Goal: Task Accomplishment & Management: Manage account settings

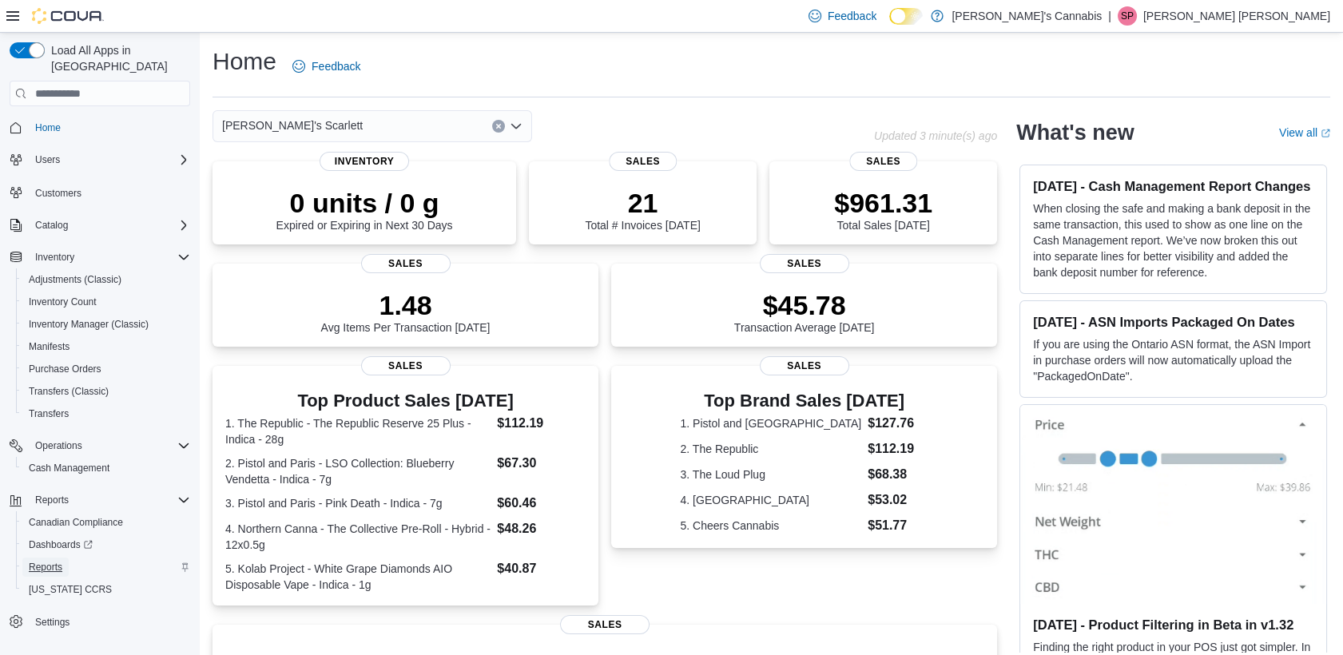
click at [42, 561] on span "Reports" at bounding box center [46, 567] width 34 height 13
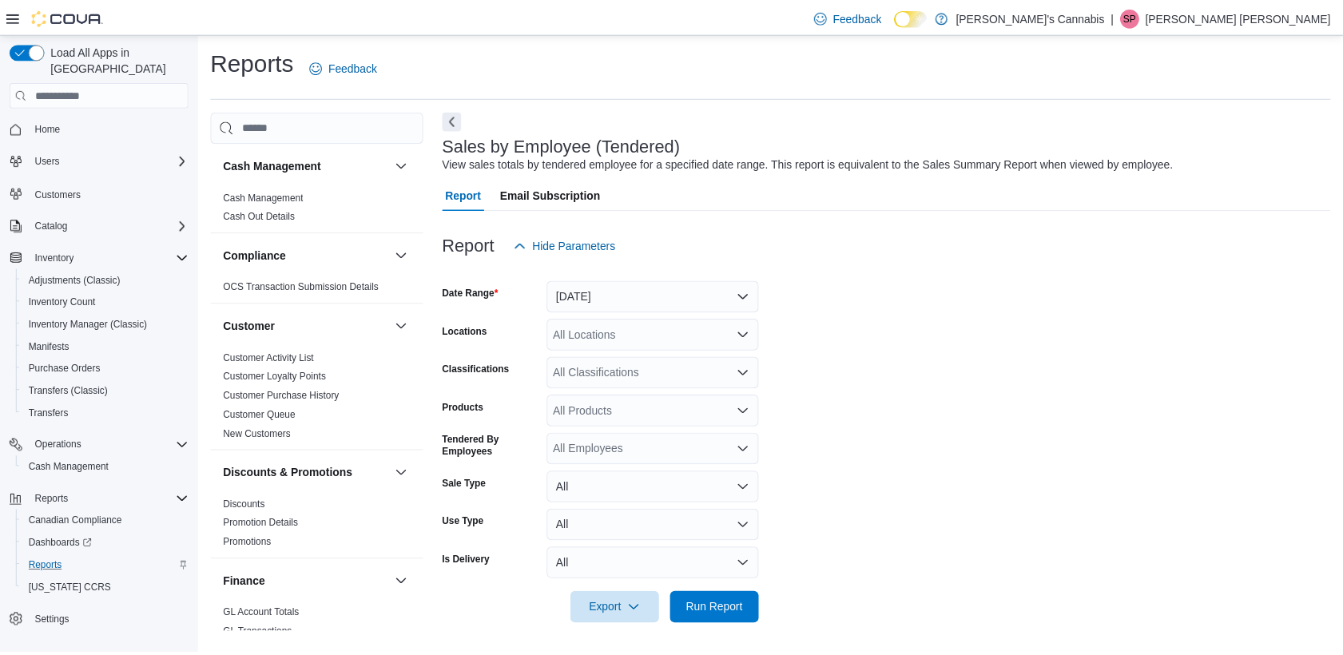
scroll to position [2, 0]
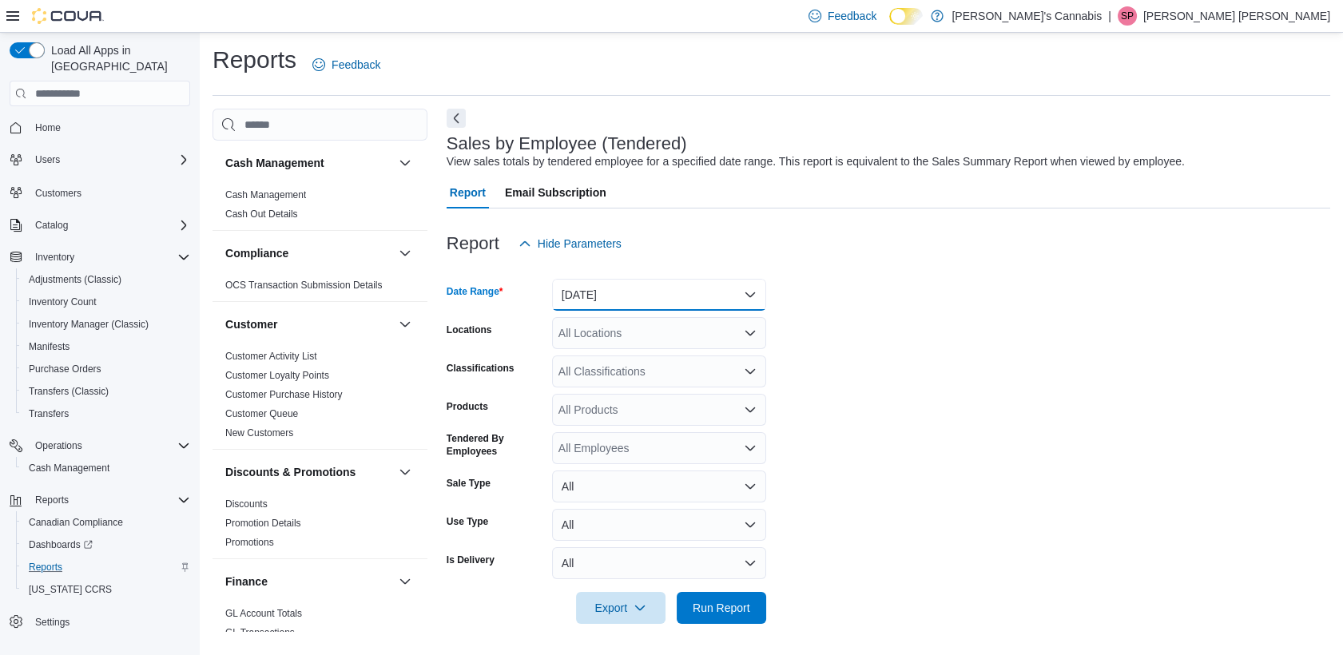
click at [630, 304] on button "Yesterday" at bounding box center [659, 295] width 214 height 32
drag, startPoint x: 729, startPoint y: 612, endPoint x: 1091, endPoint y: 615, distance: 362.8
click at [1091, 615] on form "Date Range Yesterday Locations All Locations Classifications All Classification…" at bounding box center [889, 442] width 884 height 364
click at [875, 569] on form "Date Range Yesterday Locations All Locations Classifications All Classification…" at bounding box center [889, 442] width 884 height 364
click at [703, 605] on span "Run Report" at bounding box center [722, 607] width 58 height 16
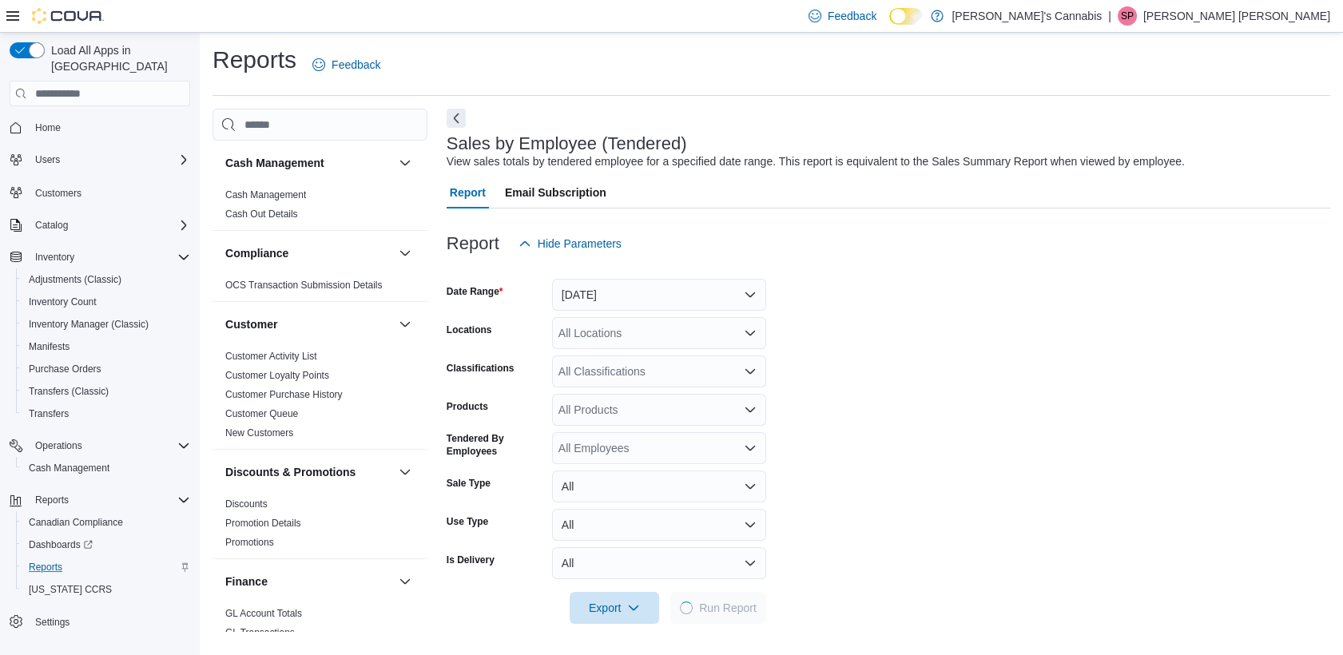
click at [835, 578] on form "Date Range Yesterday Locations All Locations Classifications All Classification…" at bounding box center [889, 442] width 884 height 364
click at [666, 296] on button "Yesterday" at bounding box center [659, 296] width 214 height 32
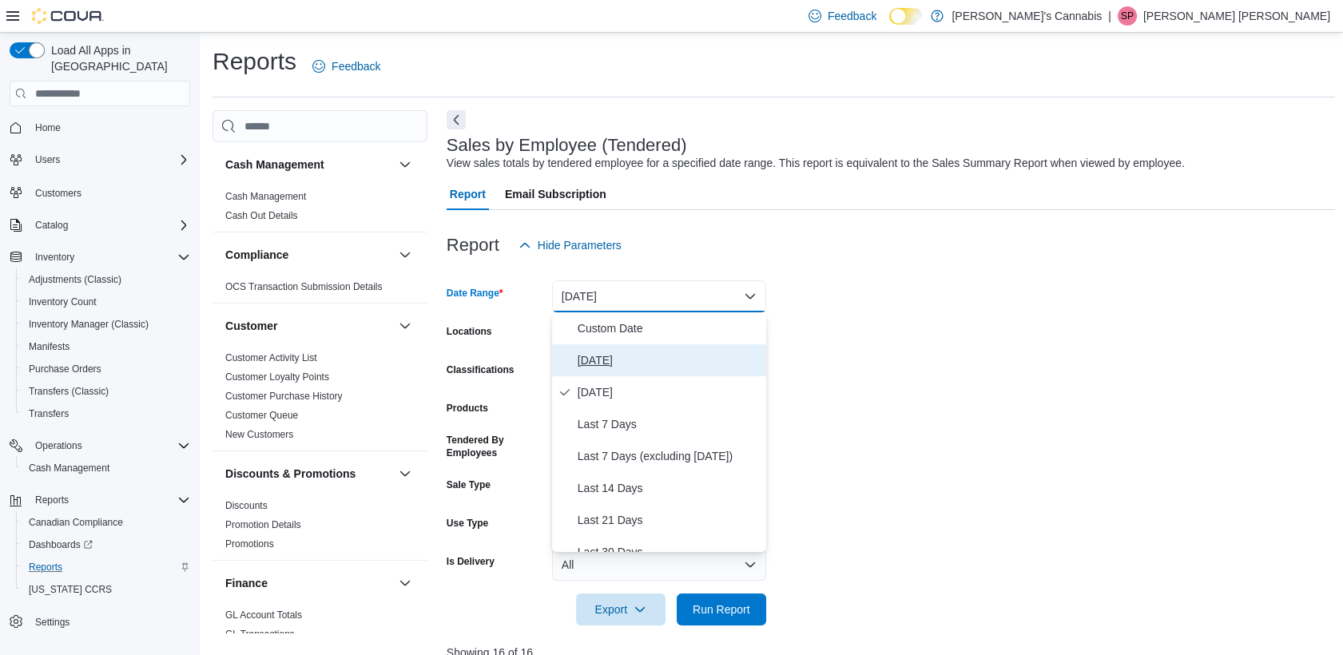
click at [591, 353] on span "Today" at bounding box center [669, 360] width 182 height 19
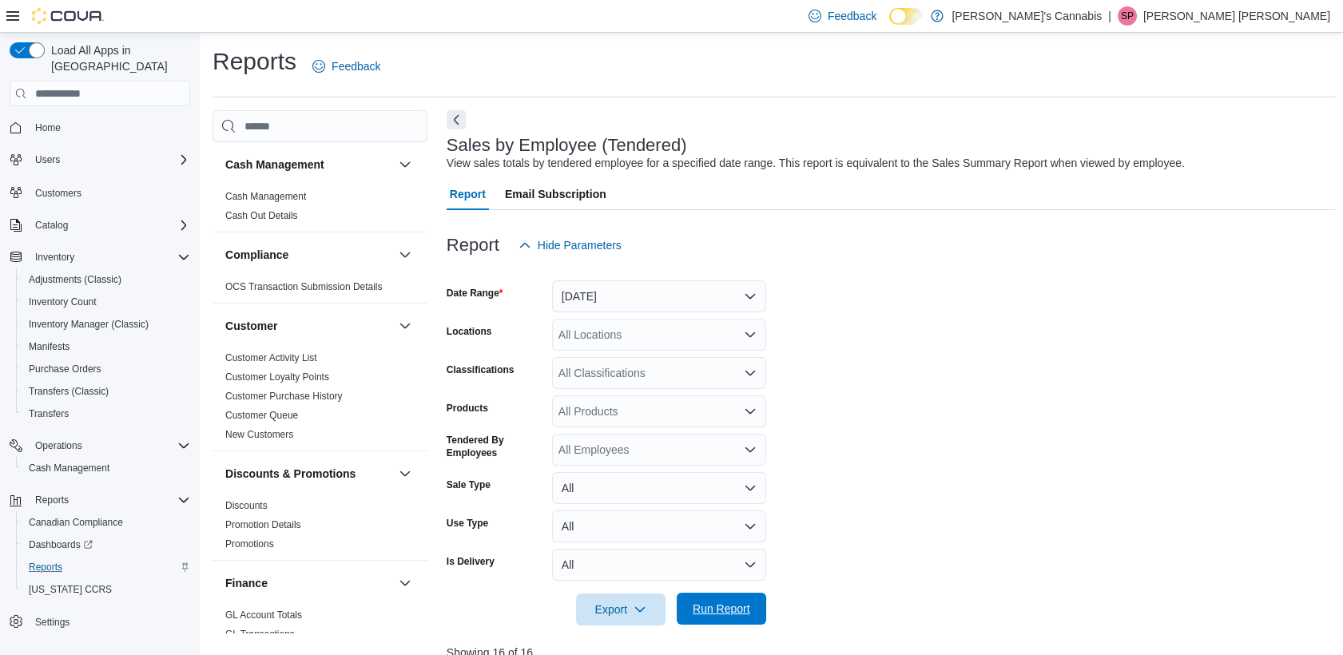
click at [723, 604] on span "Run Report" at bounding box center [722, 609] width 58 height 16
click at [818, 598] on form "Date Range Today Locations All Locations Classifications All Classifications Pr…" at bounding box center [889, 443] width 884 height 364
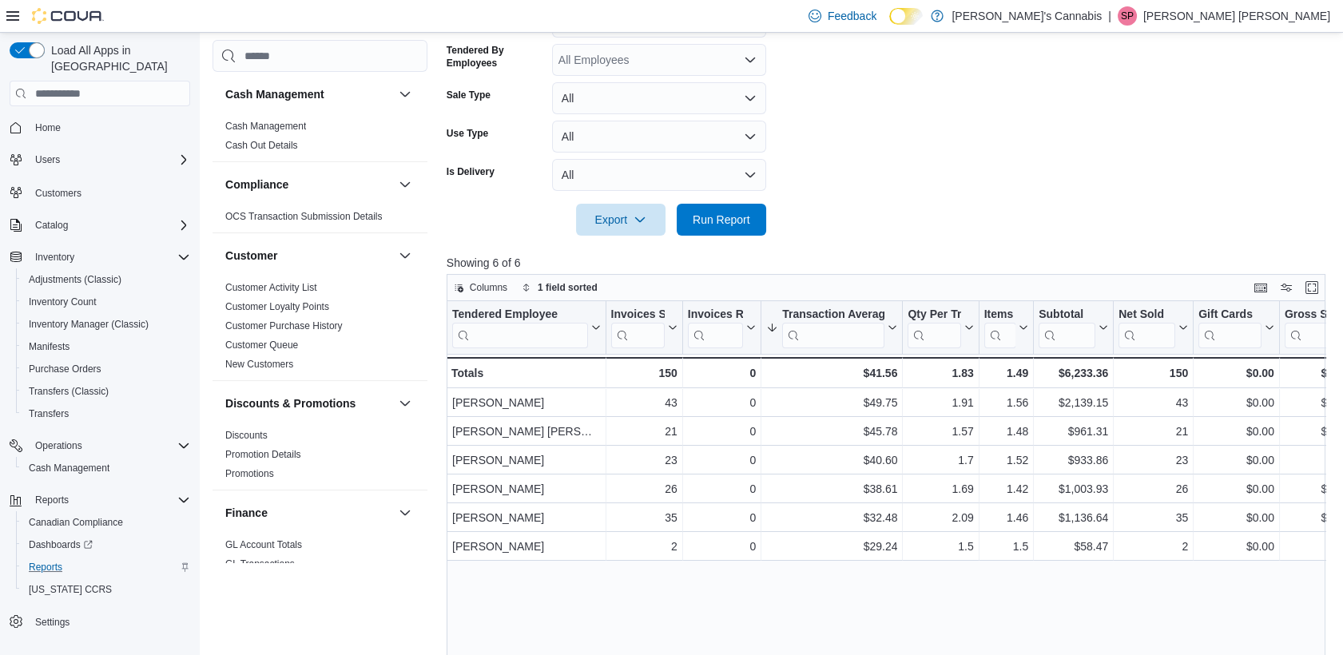
scroll to position [426, 0]
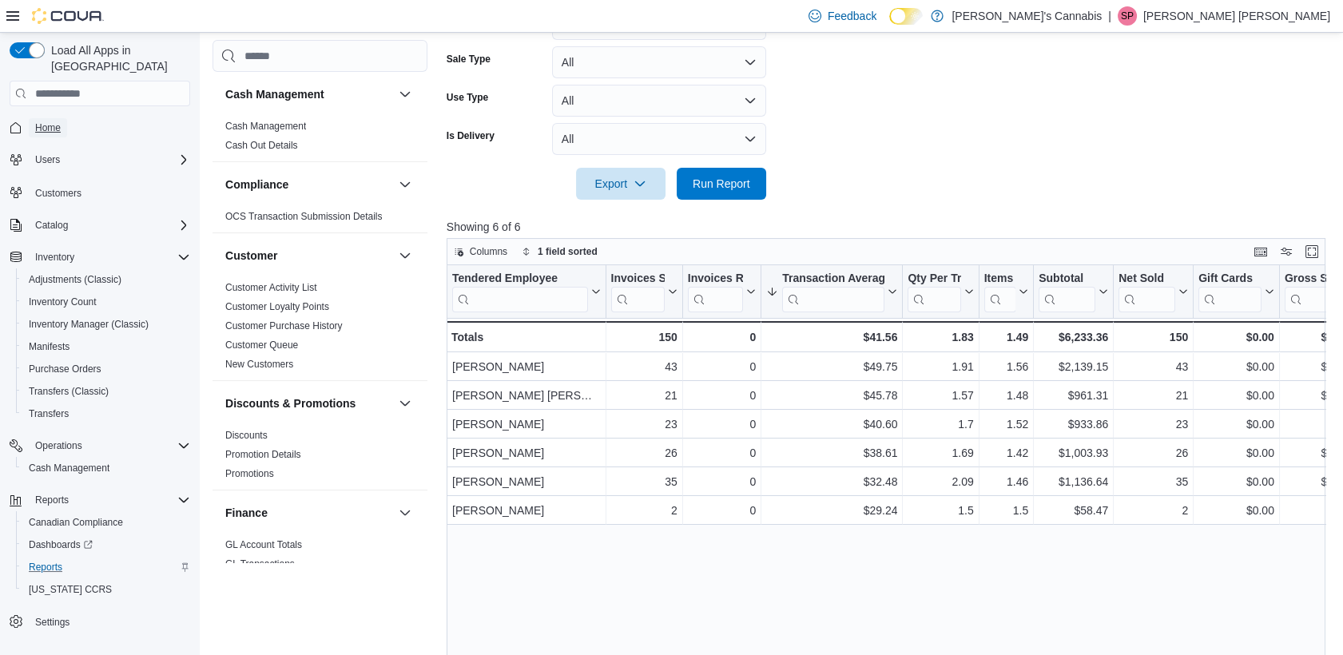
click at [49, 121] on span "Home" at bounding box center [48, 127] width 26 height 13
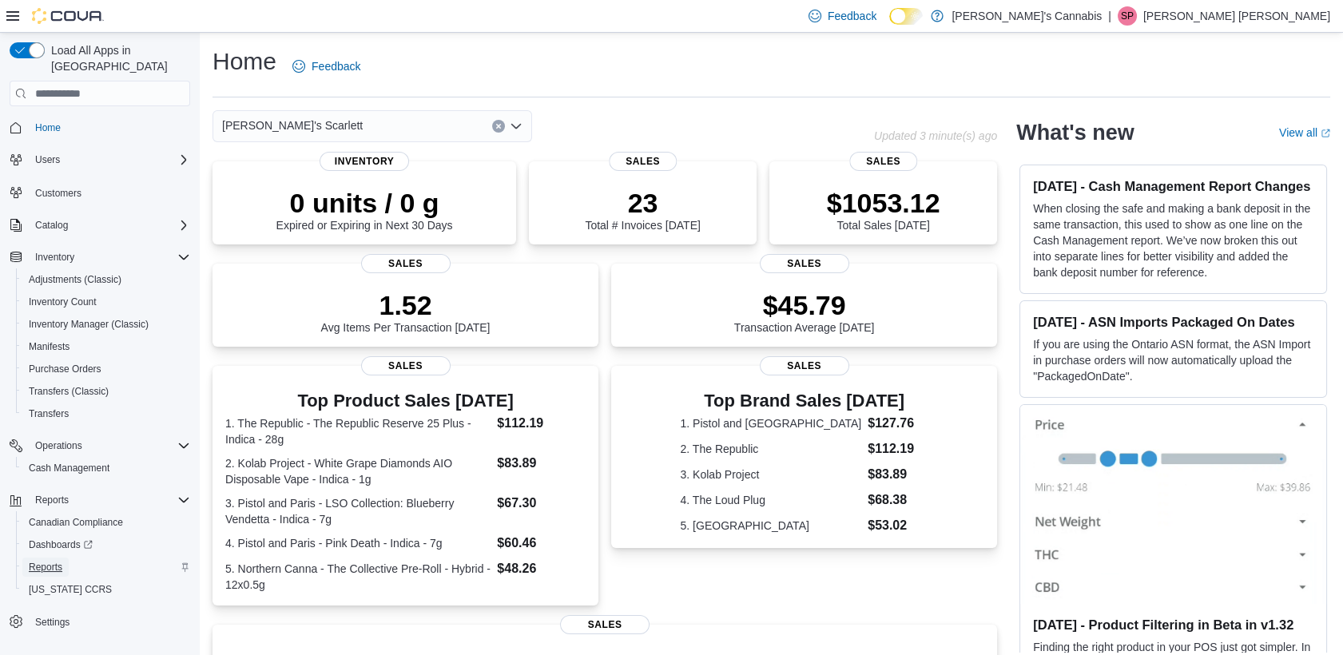
click at [60, 561] on span "Reports" at bounding box center [46, 567] width 34 height 13
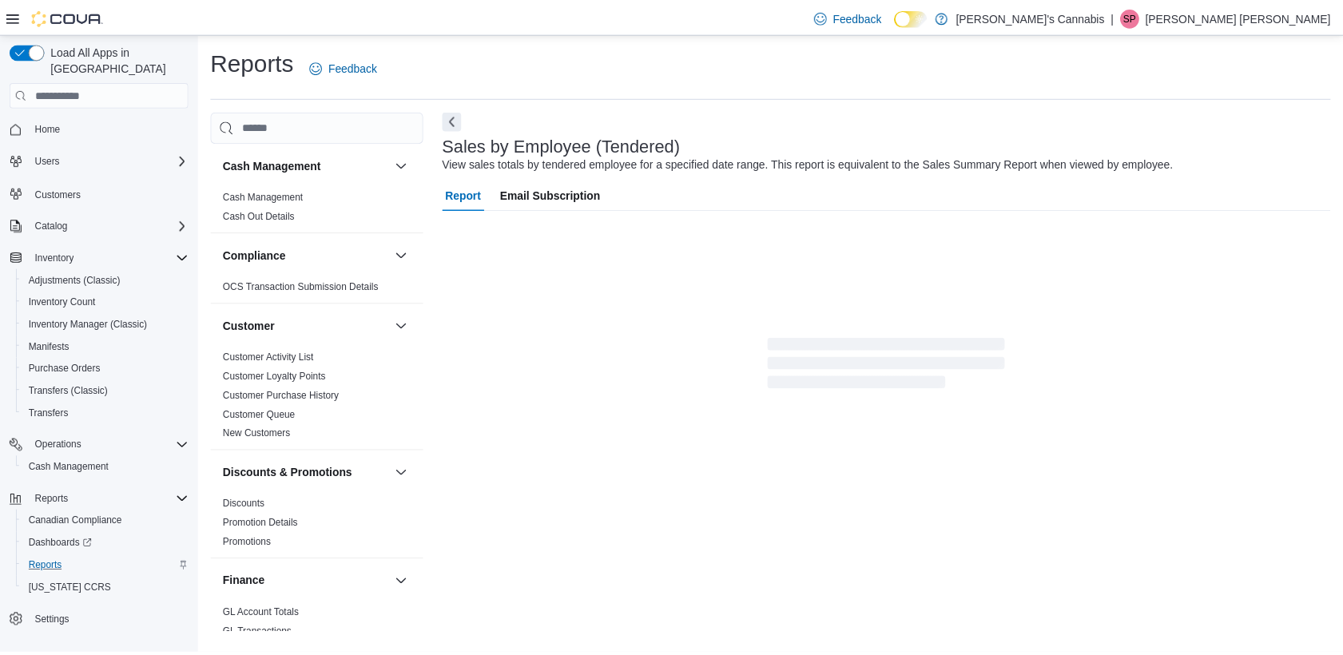
scroll to position [2, 0]
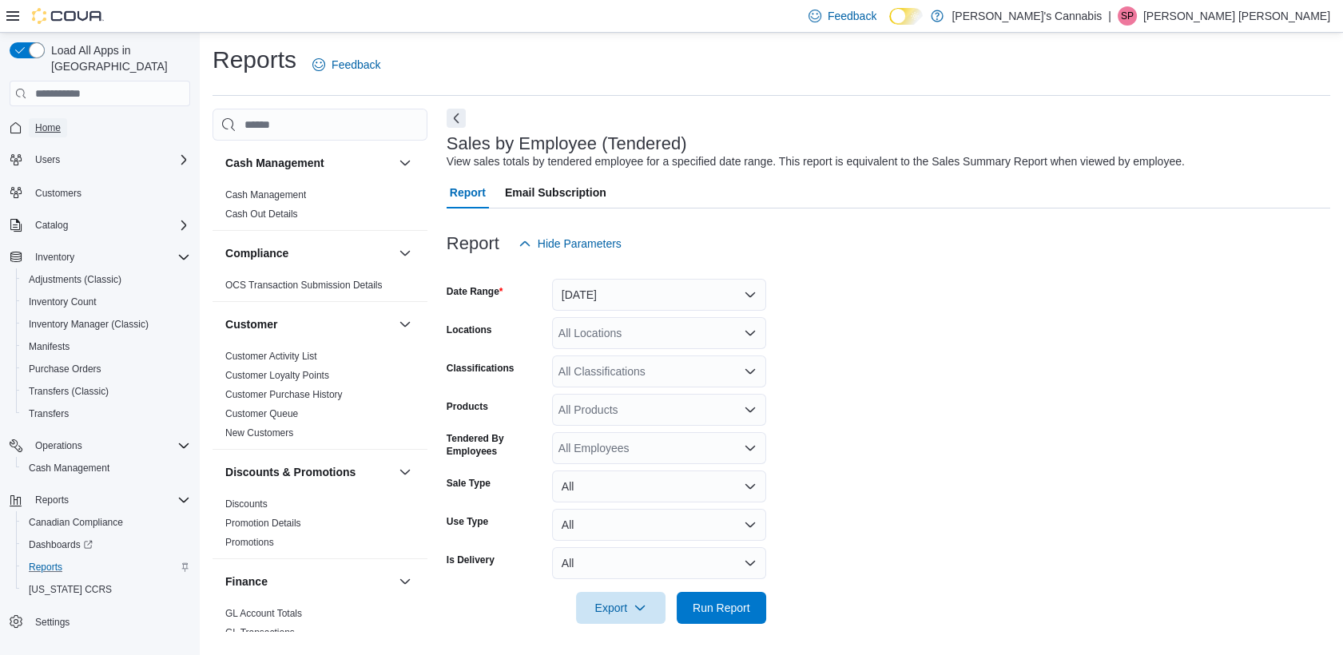
click at [49, 121] on span "Home" at bounding box center [48, 127] width 26 height 13
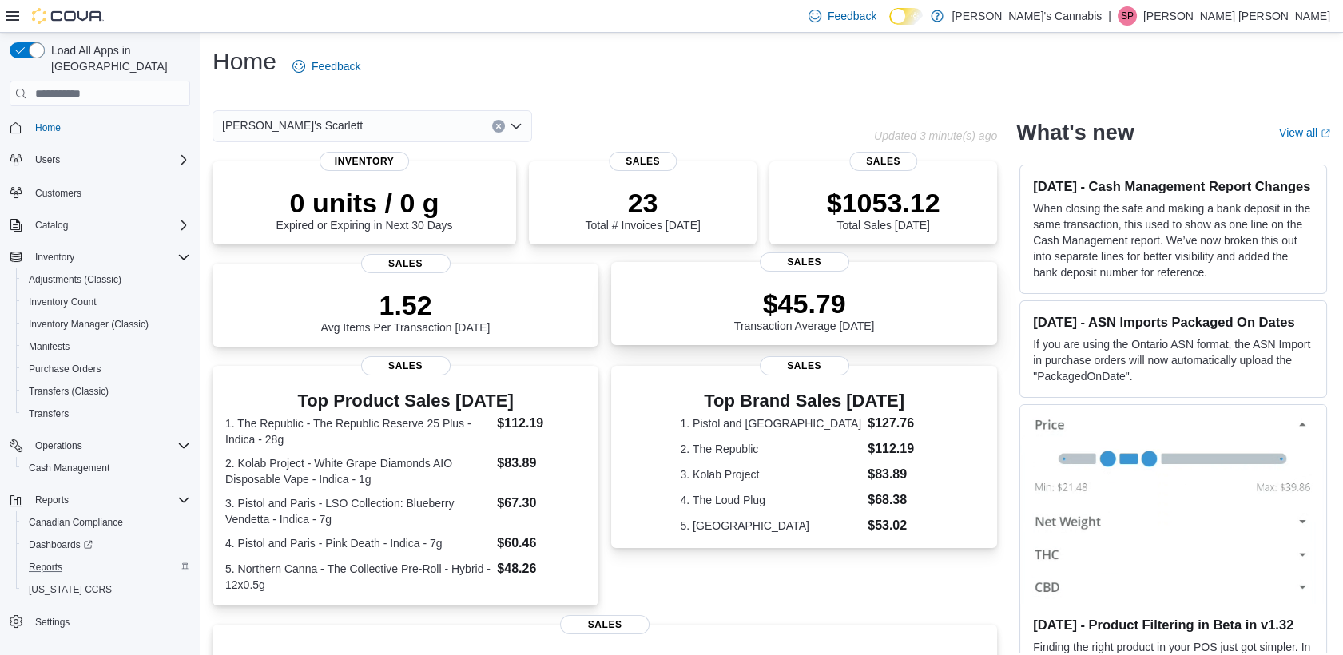
click at [890, 302] on div "$45.79 Transaction Average Today" at bounding box center [804, 306] width 360 height 51
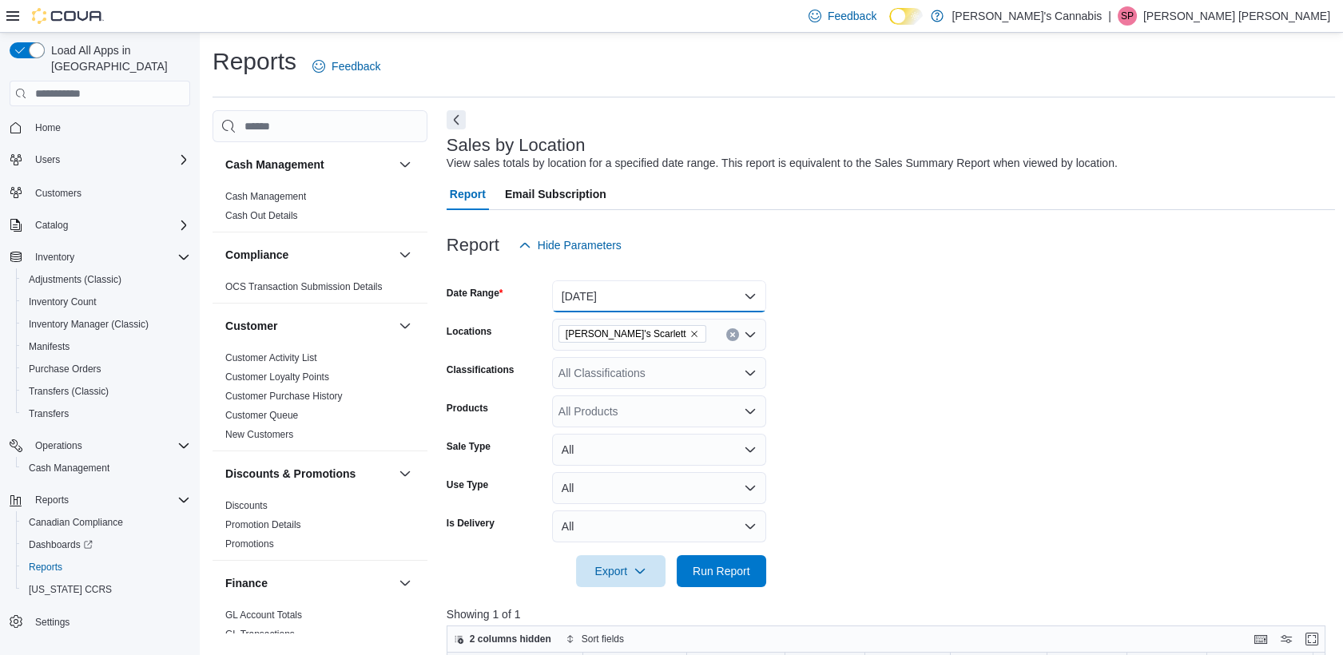
click at [620, 286] on button "Today" at bounding box center [659, 296] width 214 height 32
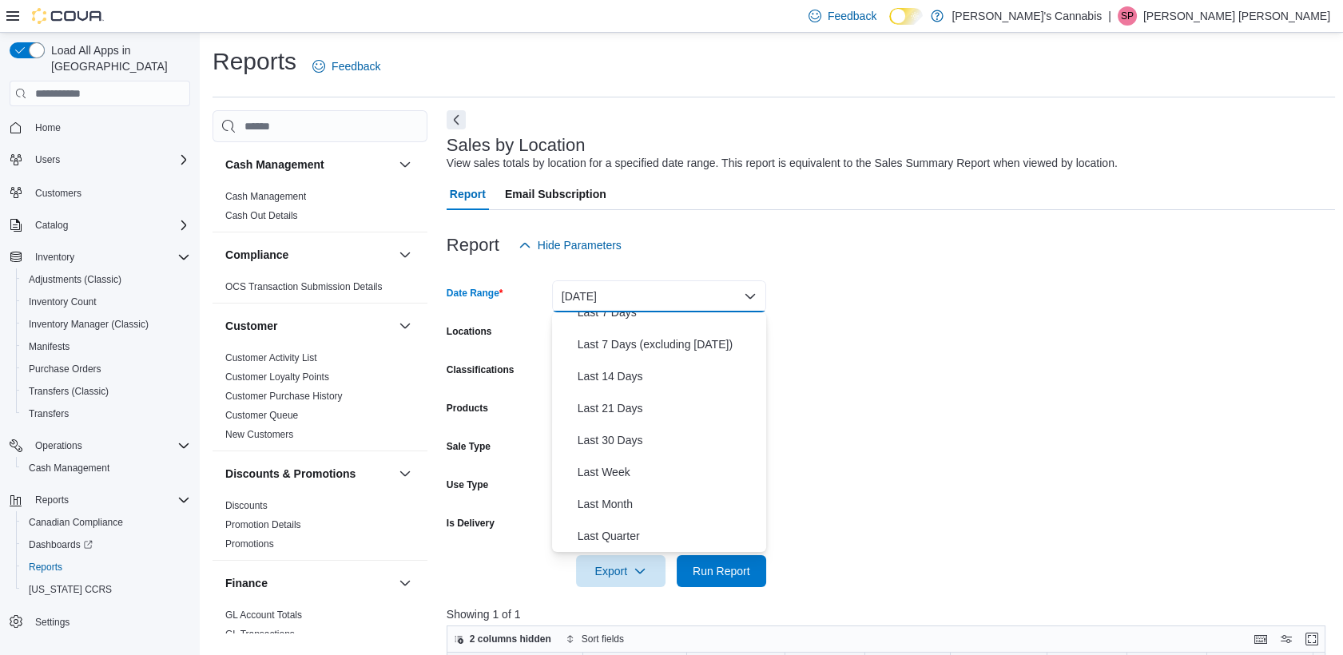
scroll to position [134, 0]
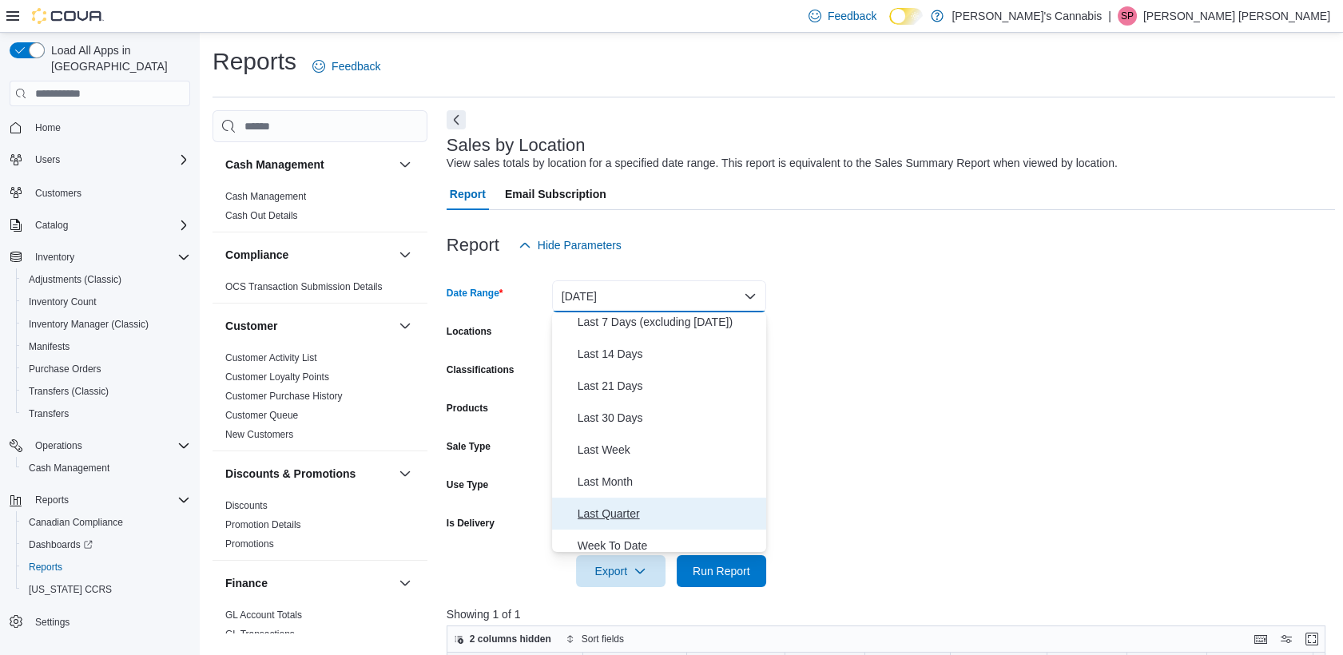
click at [668, 525] on button "Last Quarter" at bounding box center [659, 514] width 214 height 32
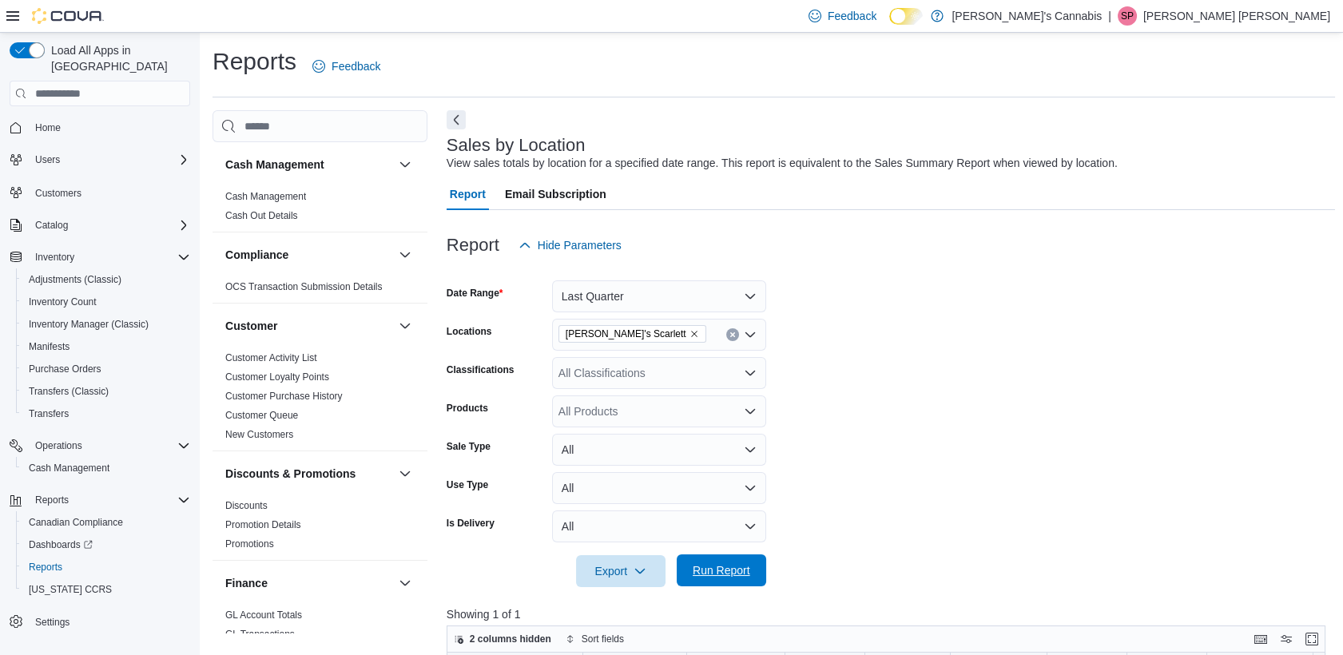
click at [698, 556] on span "Run Report" at bounding box center [721, 571] width 70 height 32
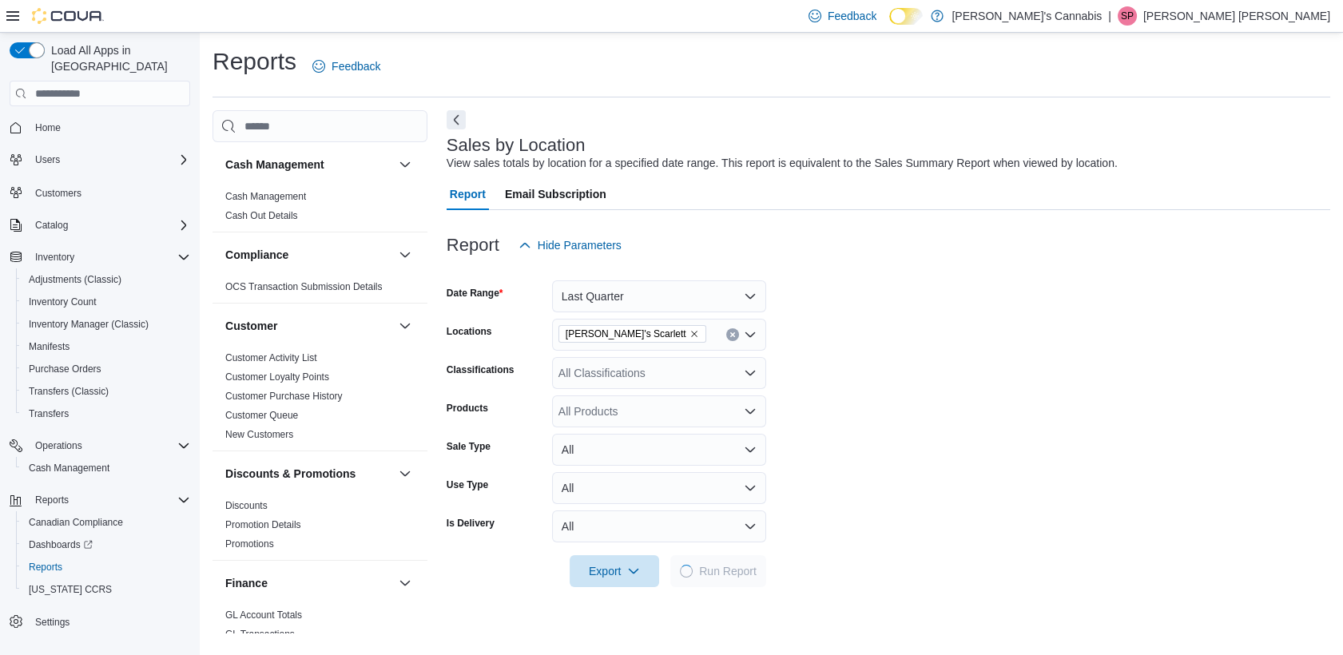
click at [894, 519] on form "Date Range Last Quarter Locations MaryJane's Scarlett Classifications All Class…" at bounding box center [889, 424] width 884 height 326
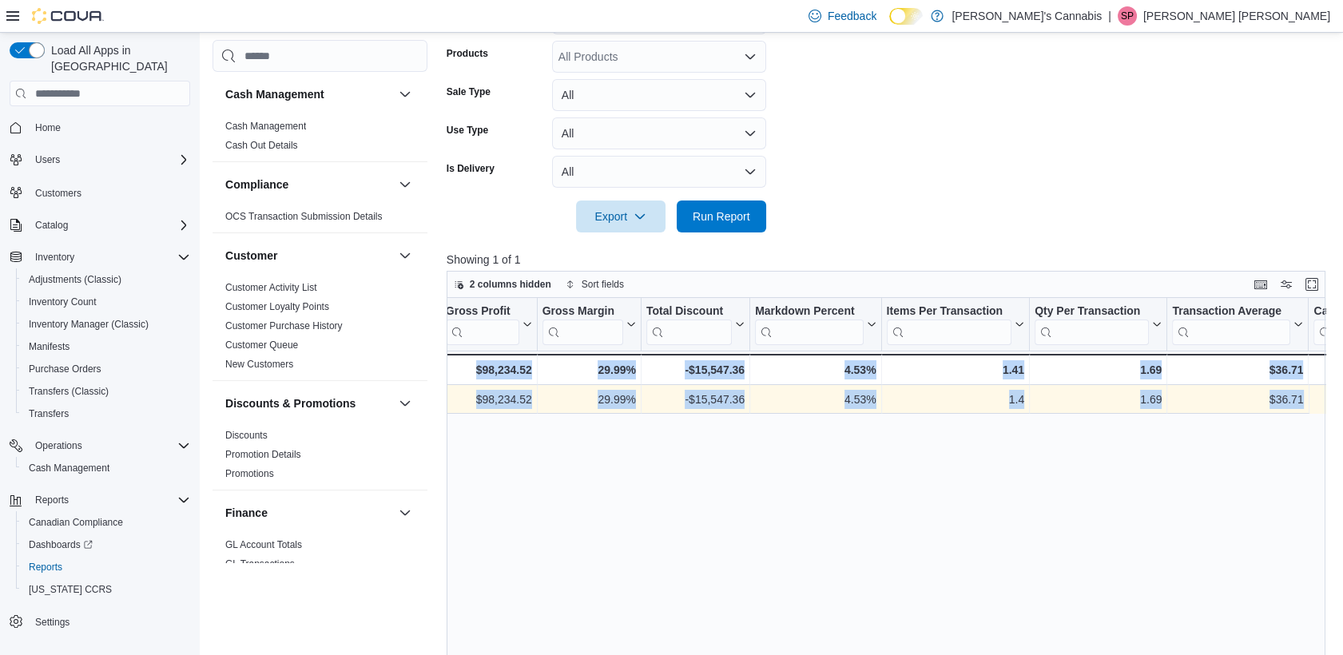
scroll to position [0, 1067]
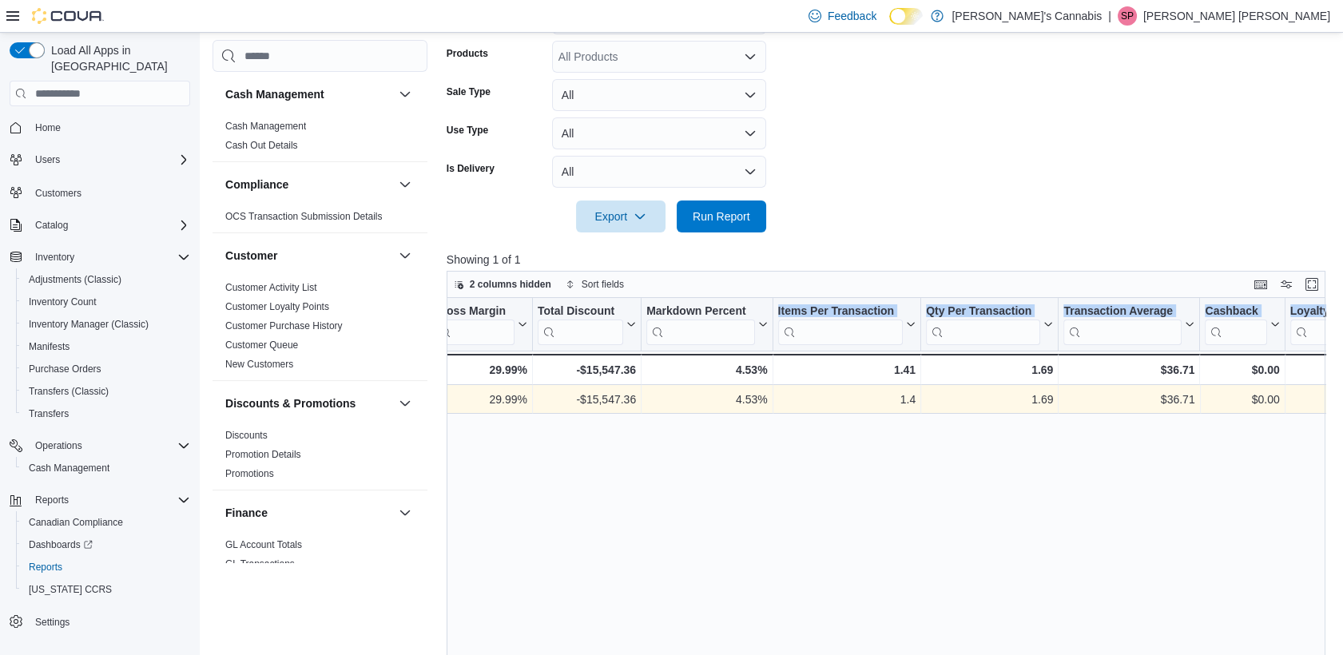
drag, startPoint x: 940, startPoint y: 404, endPoint x: 730, endPoint y: 344, distance: 217.5
drag, startPoint x: 730, startPoint y: 344, endPoint x: 1003, endPoint y: 121, distance: 352.5
click at [1003, 121] on form "Date Range Last Quarter Locations MaryJane's Scarlett Classifications All Class…" at bounding box center [891, 70] width 889 height 326
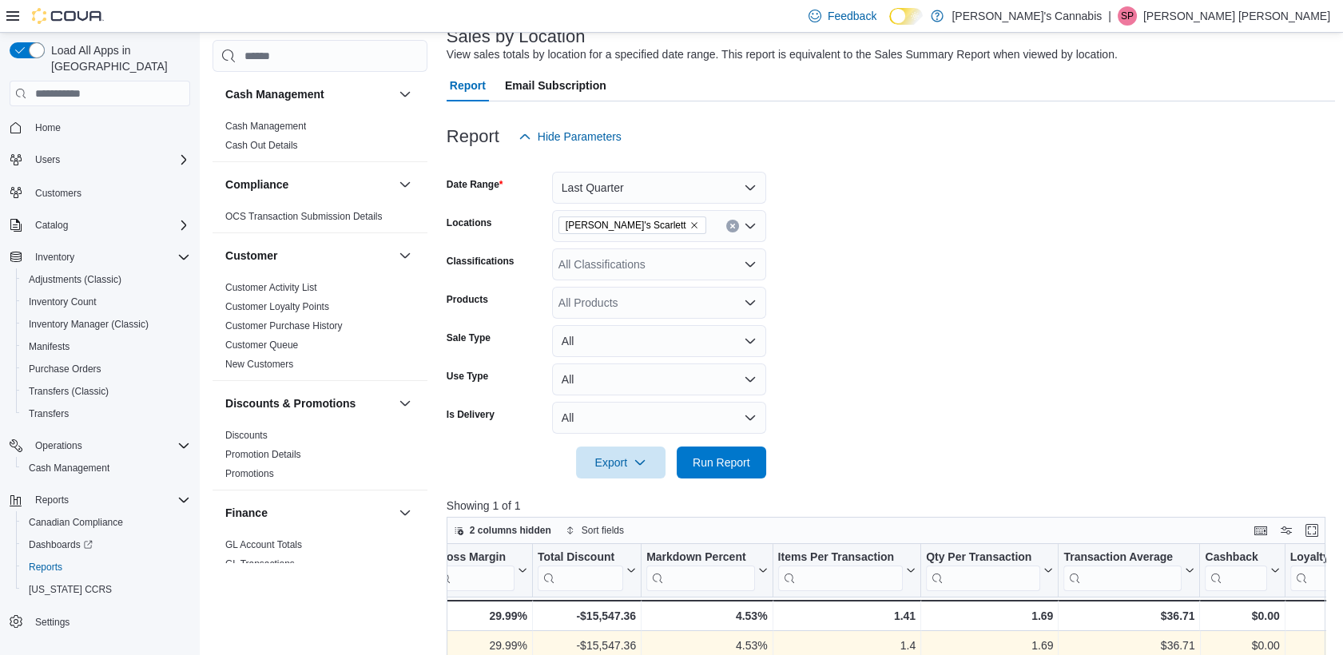
scroll to position [106, 0]
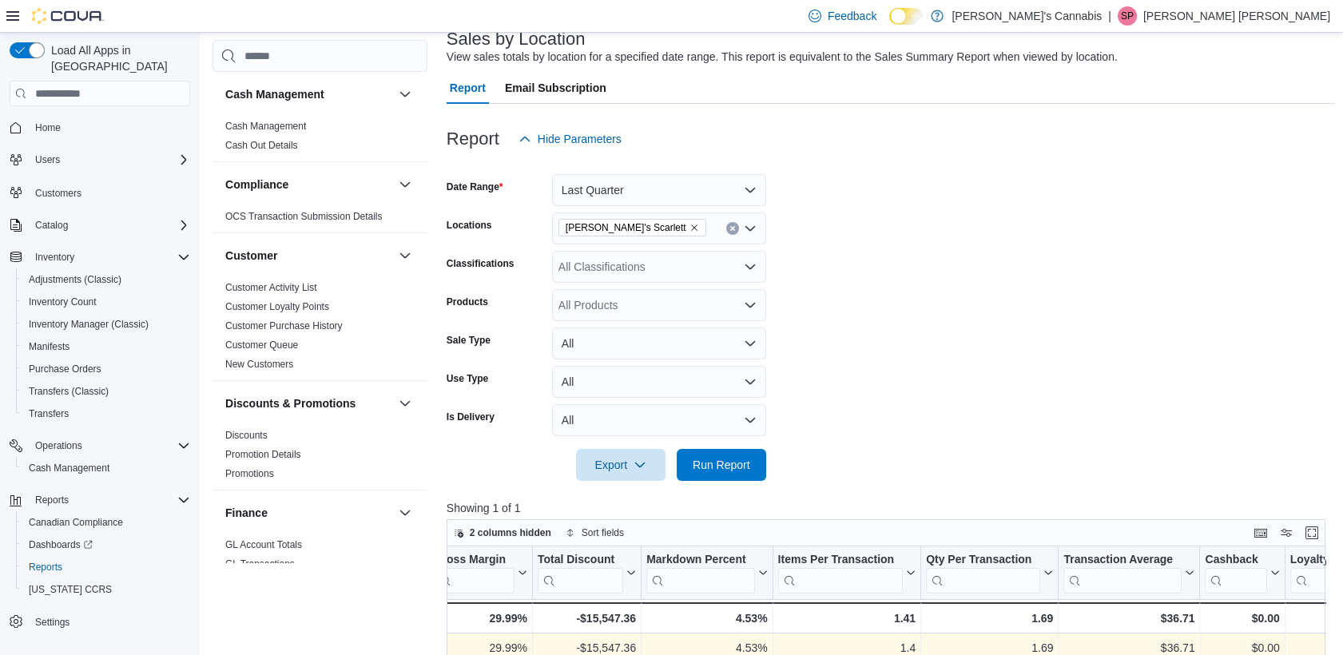
click at [726, 171] on div at bounding box center [891, 164] width 889 height 19
click at [703, 195] on button "Last Quarter" at bounding box center [659, 190] width 214 height 32
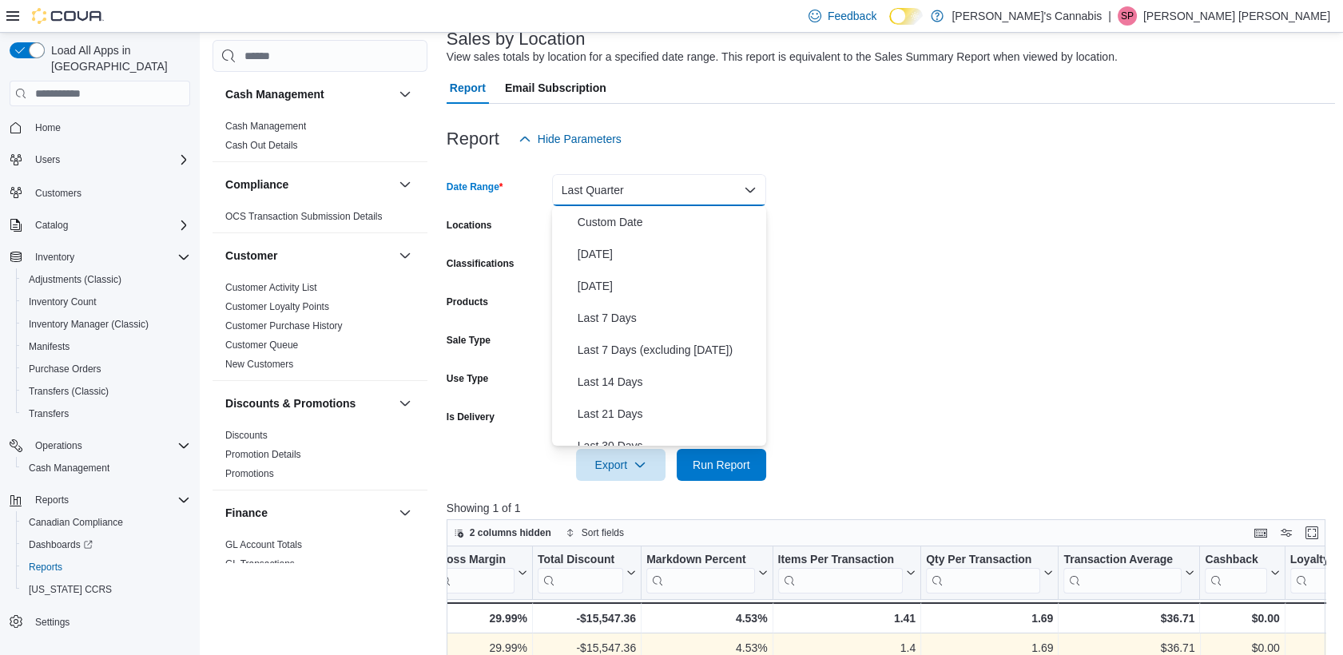
scroll to position [216, 0]
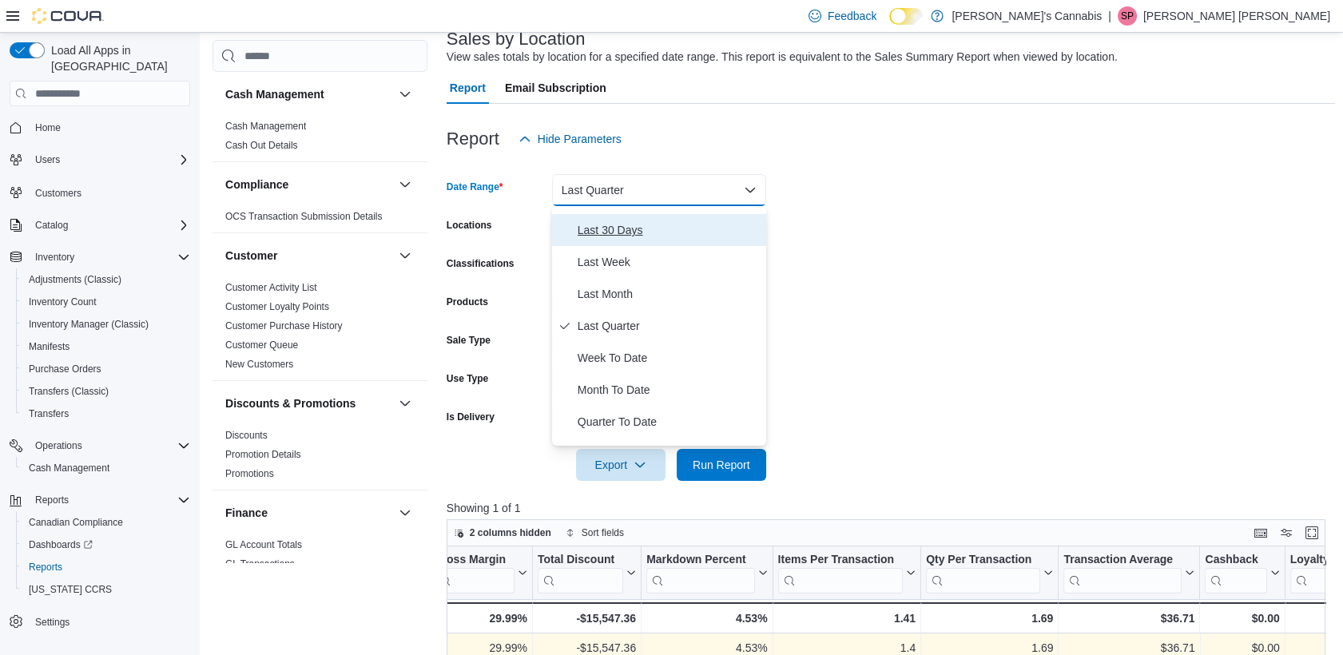
click at [616, 229] on span "Last 30 Days" at bounding box center [669, 230] width 182 height 19
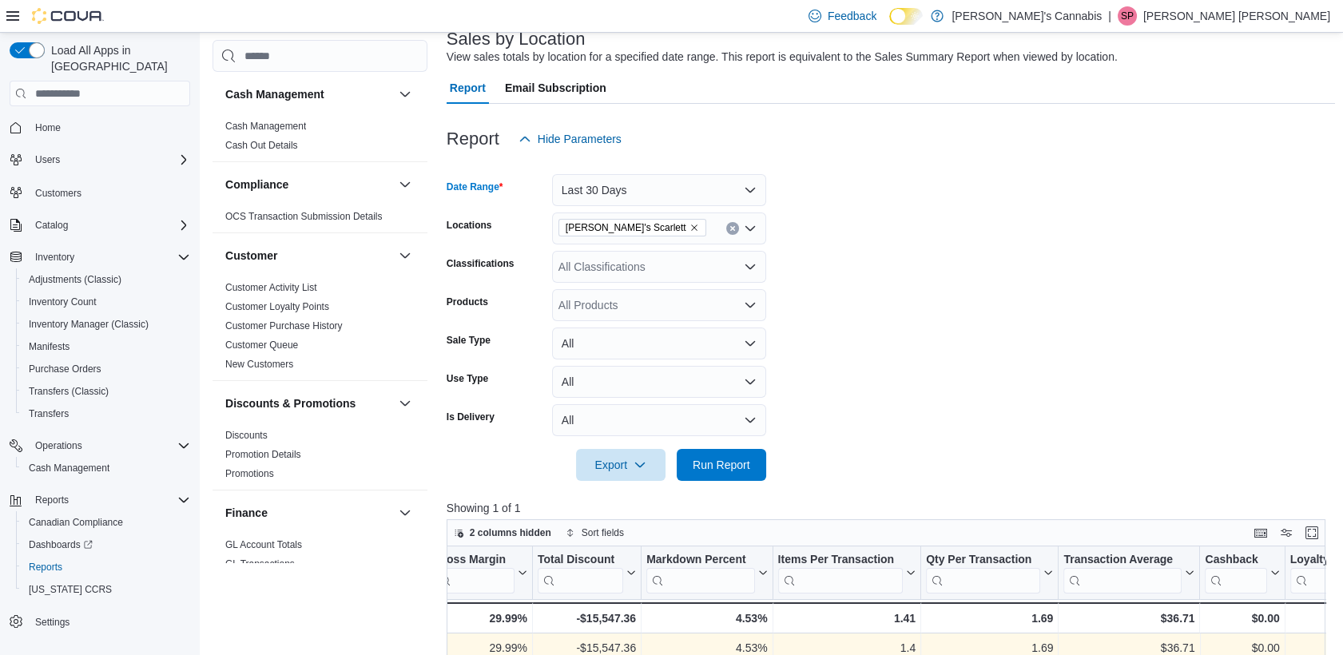
click at [706, 445] on div at bounding box center [891, 442] width 889 height 13
click at [718, 454] on span "Run Report" at bounding box center [721, 464] width 70 height 32
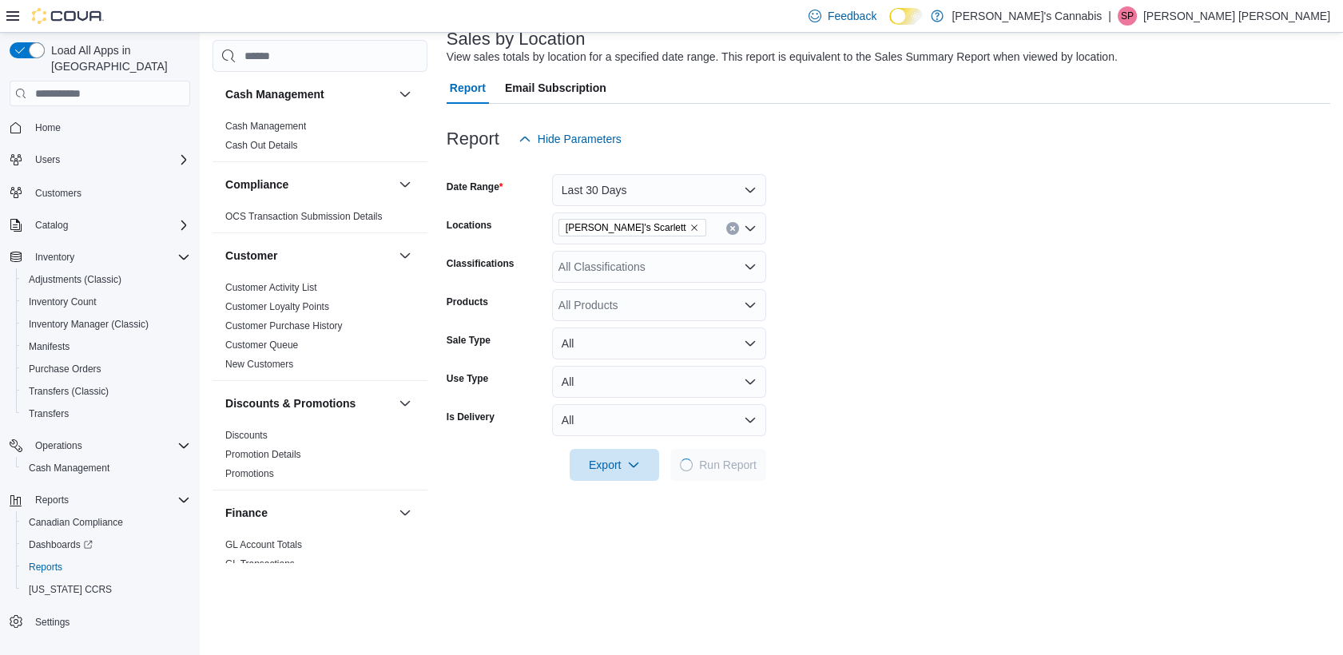
click at [945, 403] on form "Date Range Last 30 Days Locations MaryJane's Scarlett Classifications All Class…" at bounding box center [889, 318] width 884 height 326
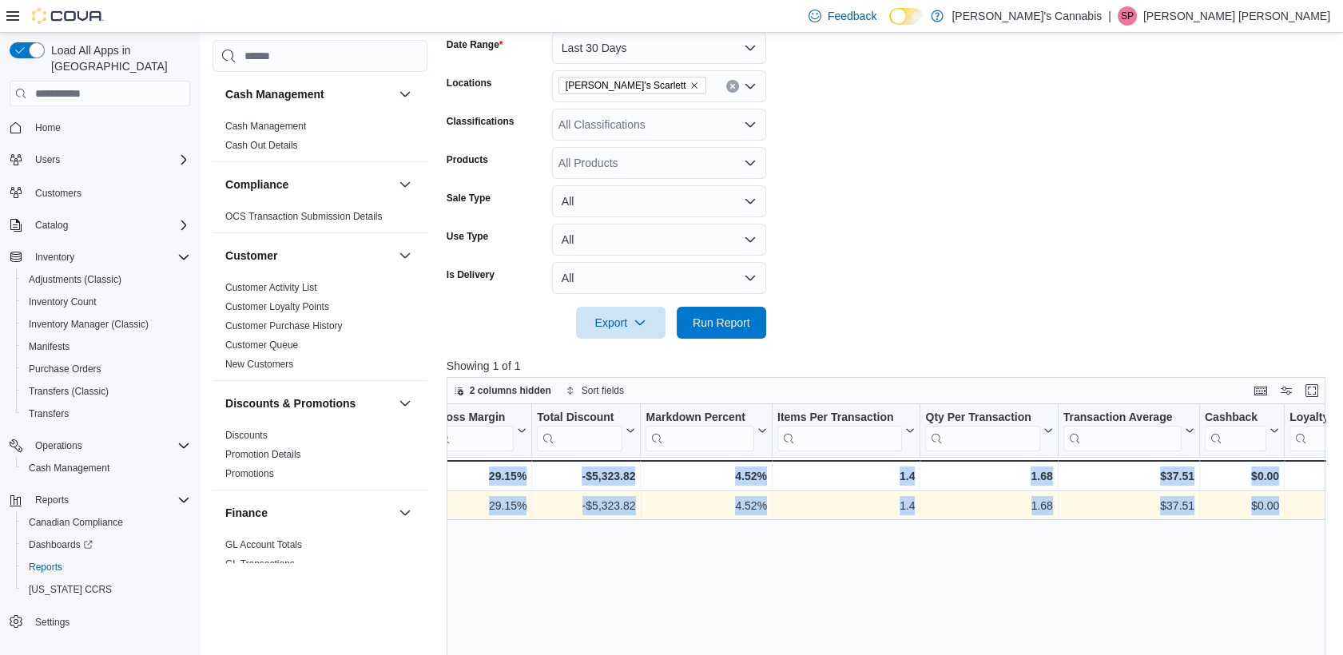
scroll to position [0, 1660]
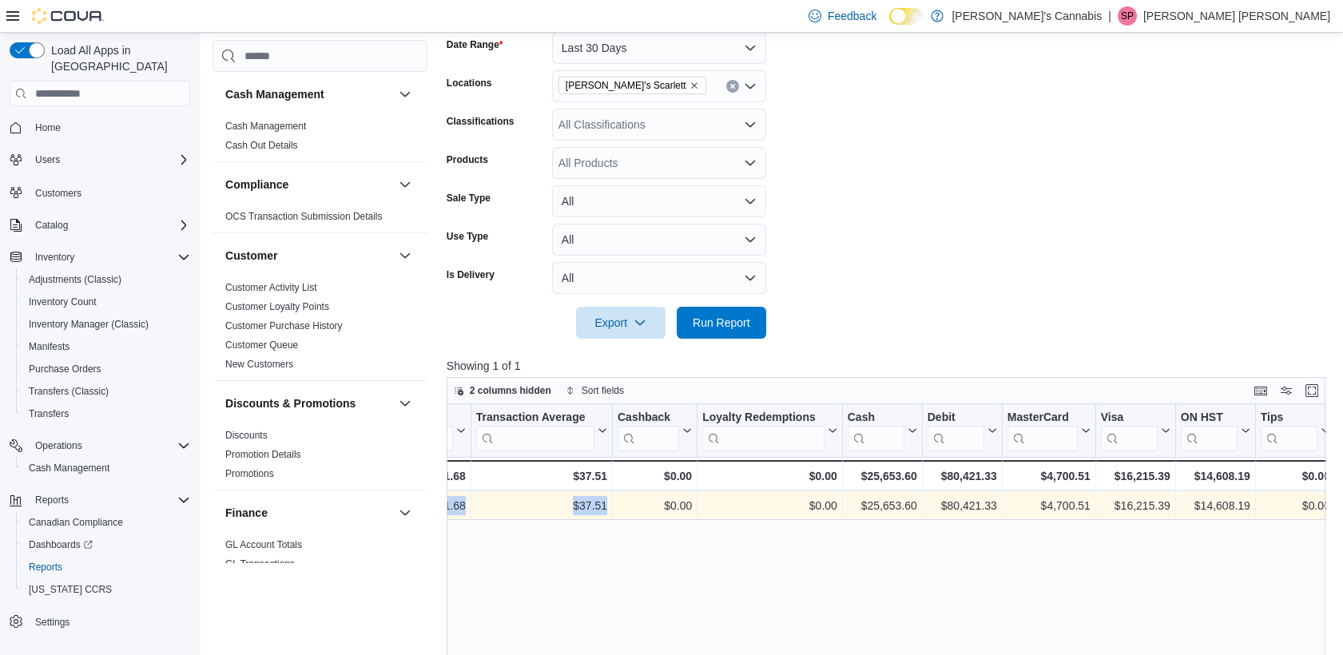
drag, startPoint x: 1032, startPoint y: 491, endPoint x: 646, endPoint y: 501, distance: 386.8
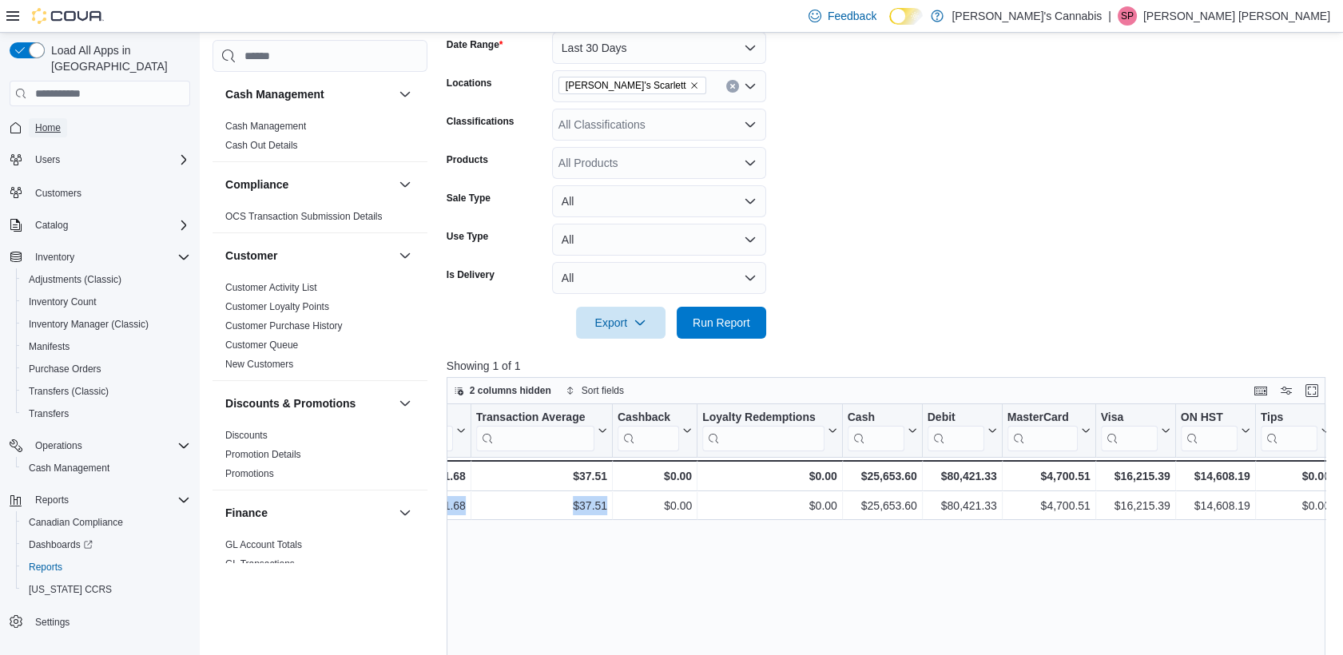
click at [31, 118] on link "Home" at bounding box center [48, 127] width 38 height 19
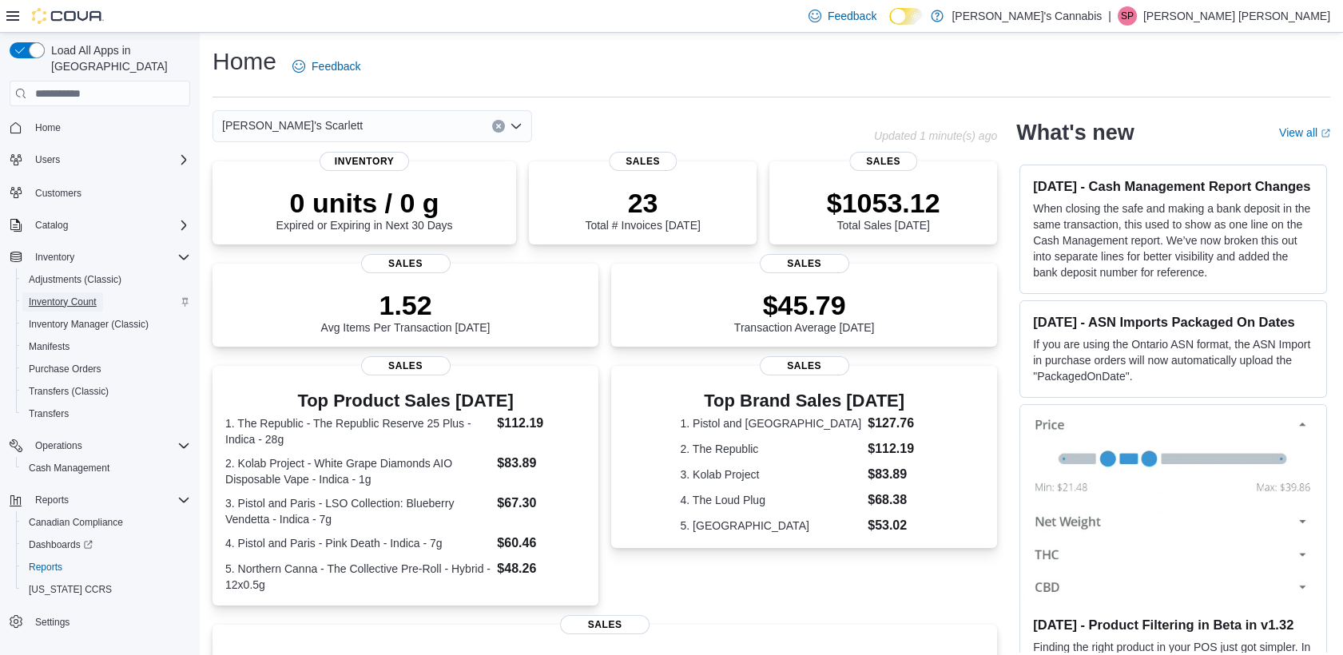
click at [94, 292] on span "Inventory Count" at bounding box center [63, 301] width 68 height 19
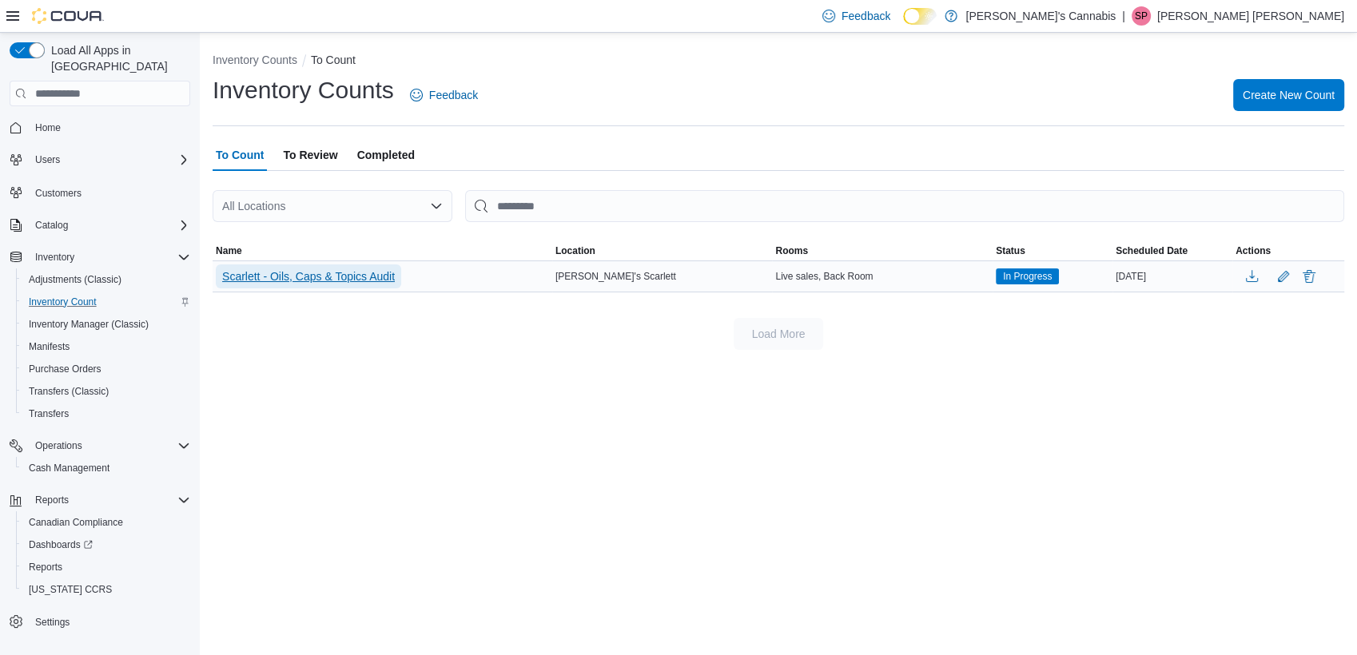
click at [384, 272] on span "Scarlett - Oils, Caps & Topics Audit" at bounding box center [308, 276] width 173 height 16
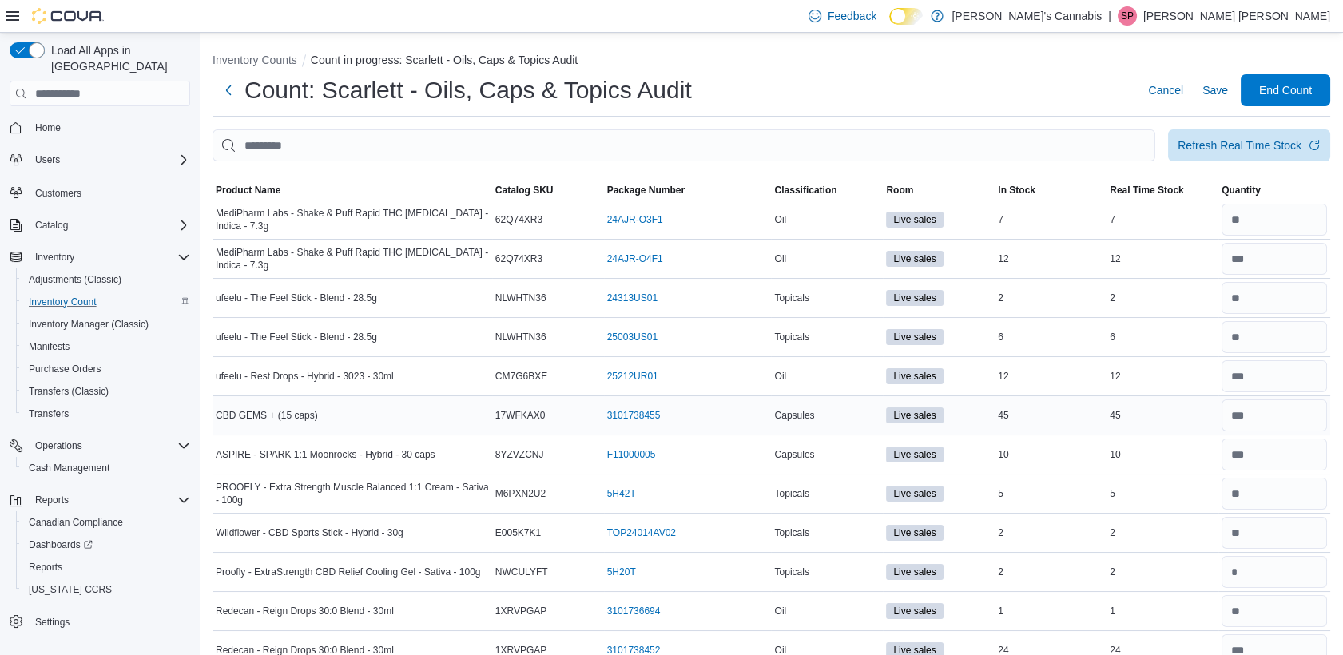
click at [1186, 416] on div "45" at bounding box center [1163, 415] width 112 height 19
click at [1099, 461] on div "10" at bounding box center [1051, 454] width 112 height 19
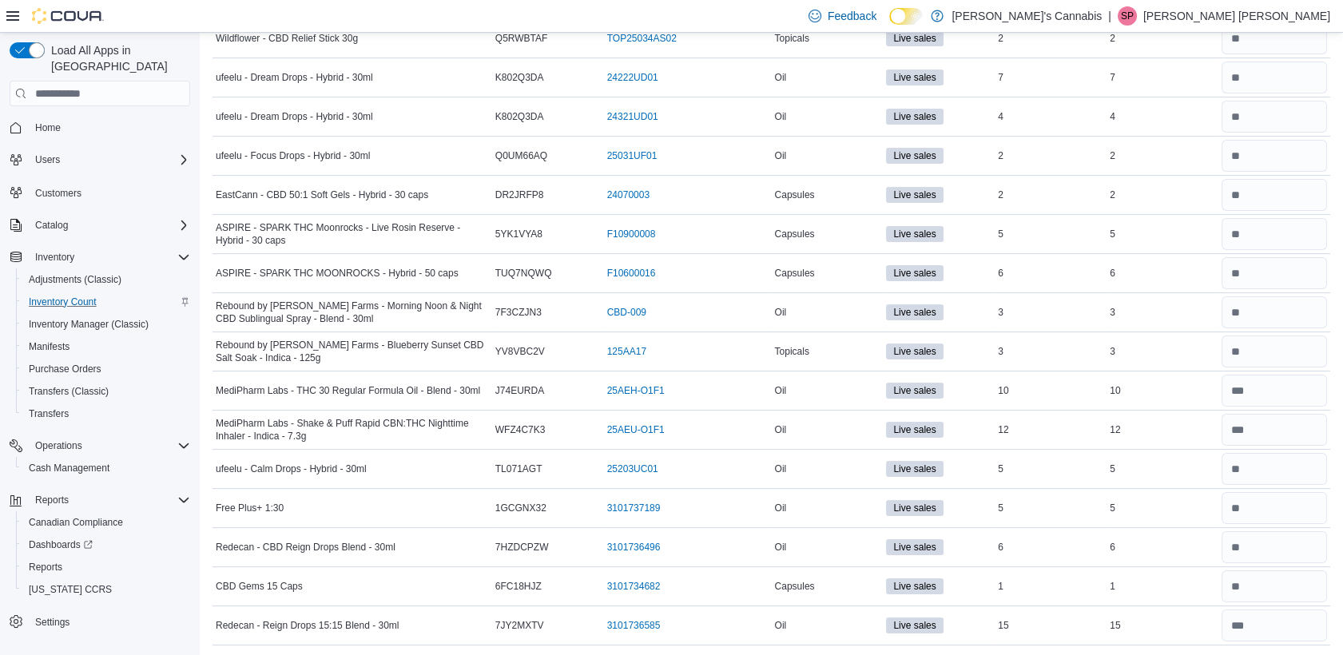
scroll to position [655, 0]
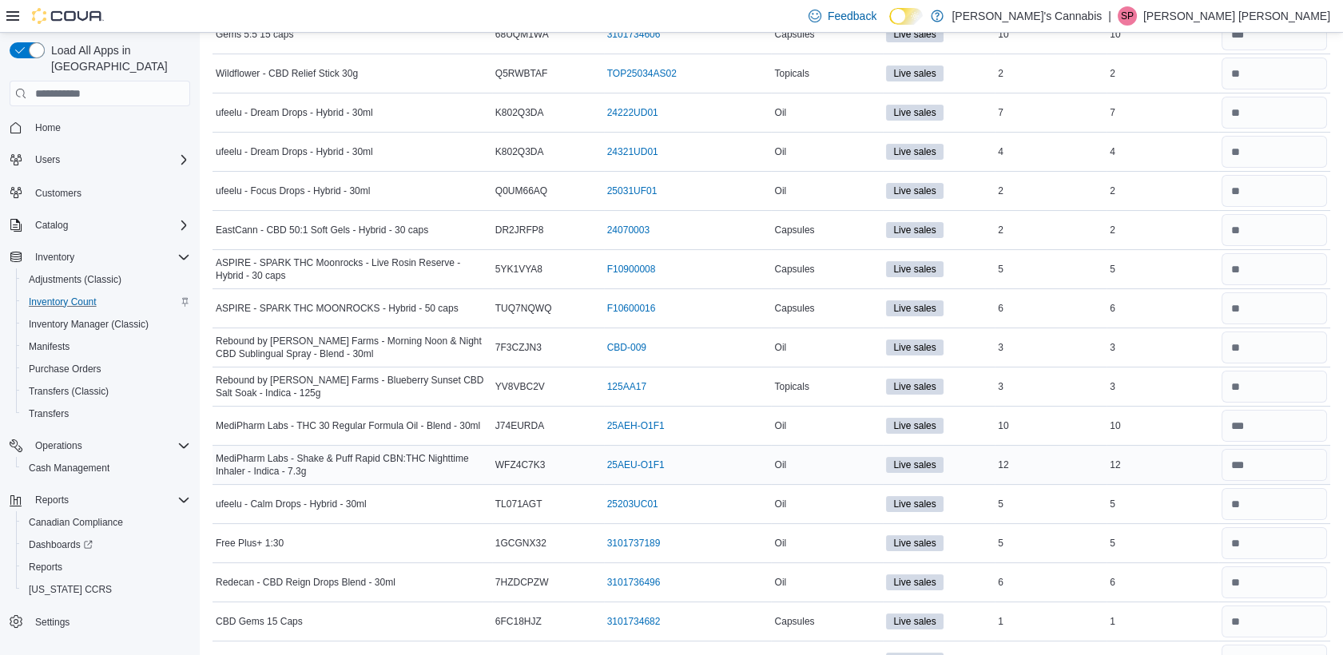
click at [1105, 466] on div "12" at bounding box center [1051, 464] width 112 height 19
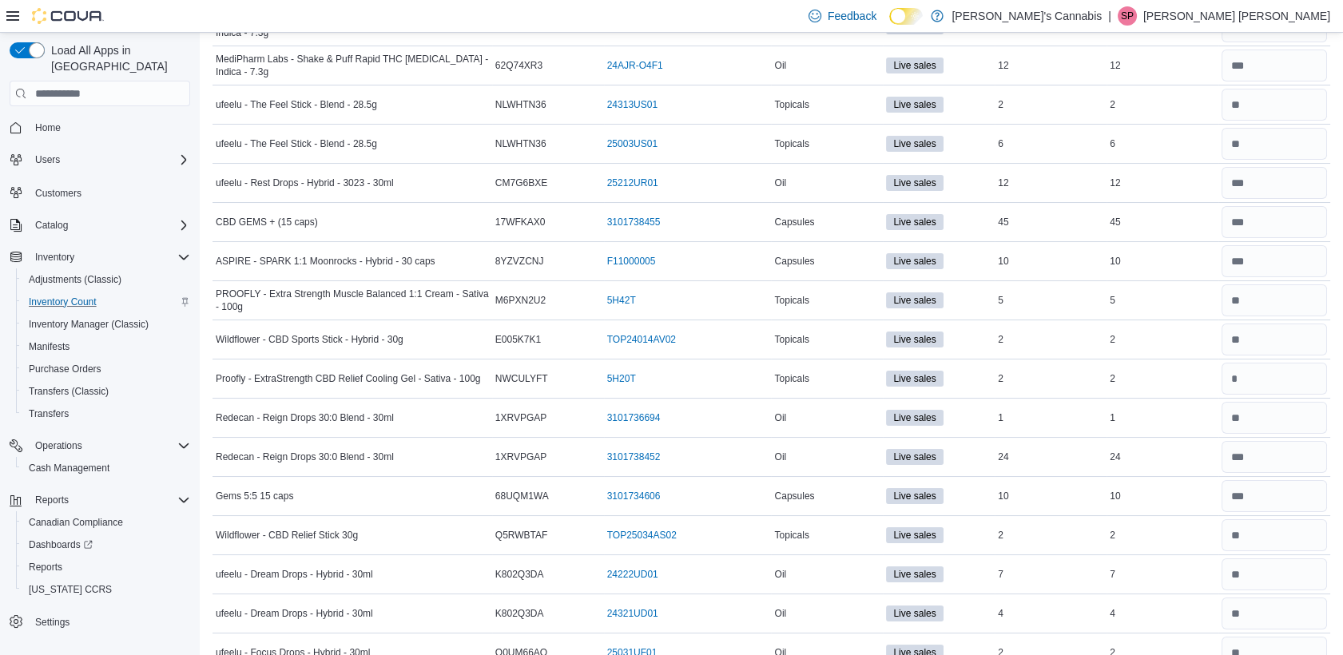
scroll to position [0, 0]
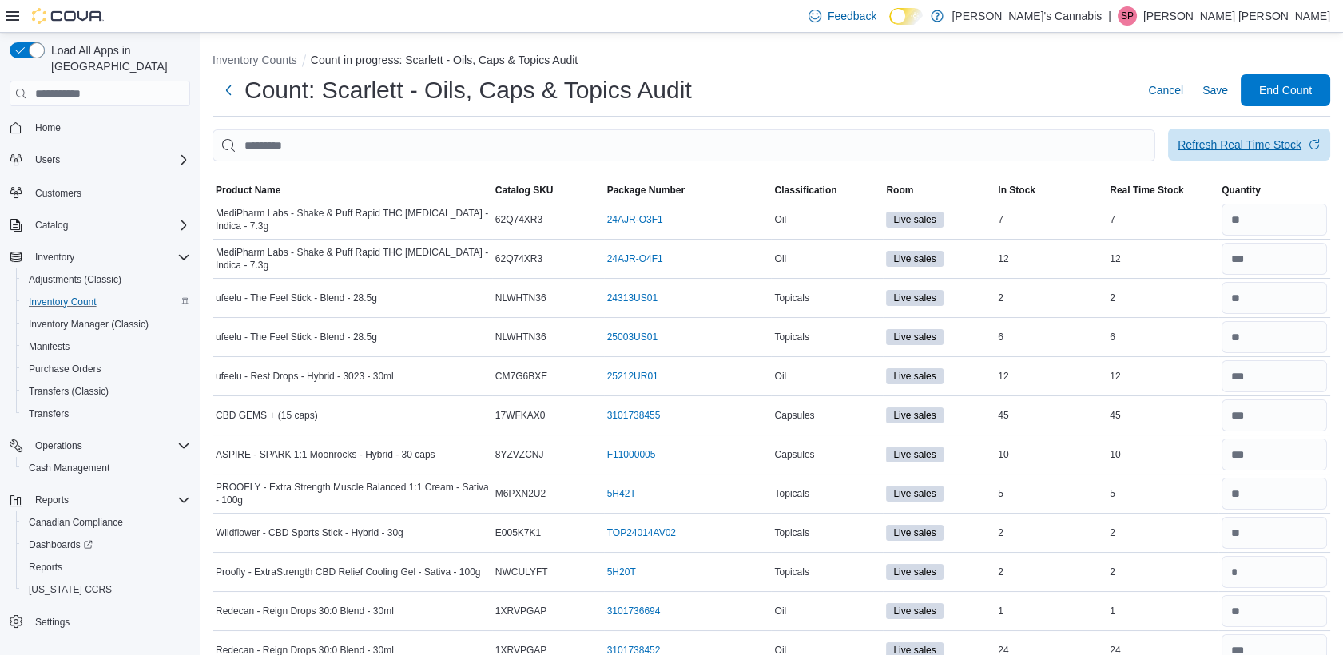
click at [1201, 137] on span "Refresh Real Time Stock" at bounding box center [1249, 145] width 143 height 32
click at [1202, 314] on td "Real Time Stock 2" at bounding box center [1163, 298] width 112 height 39
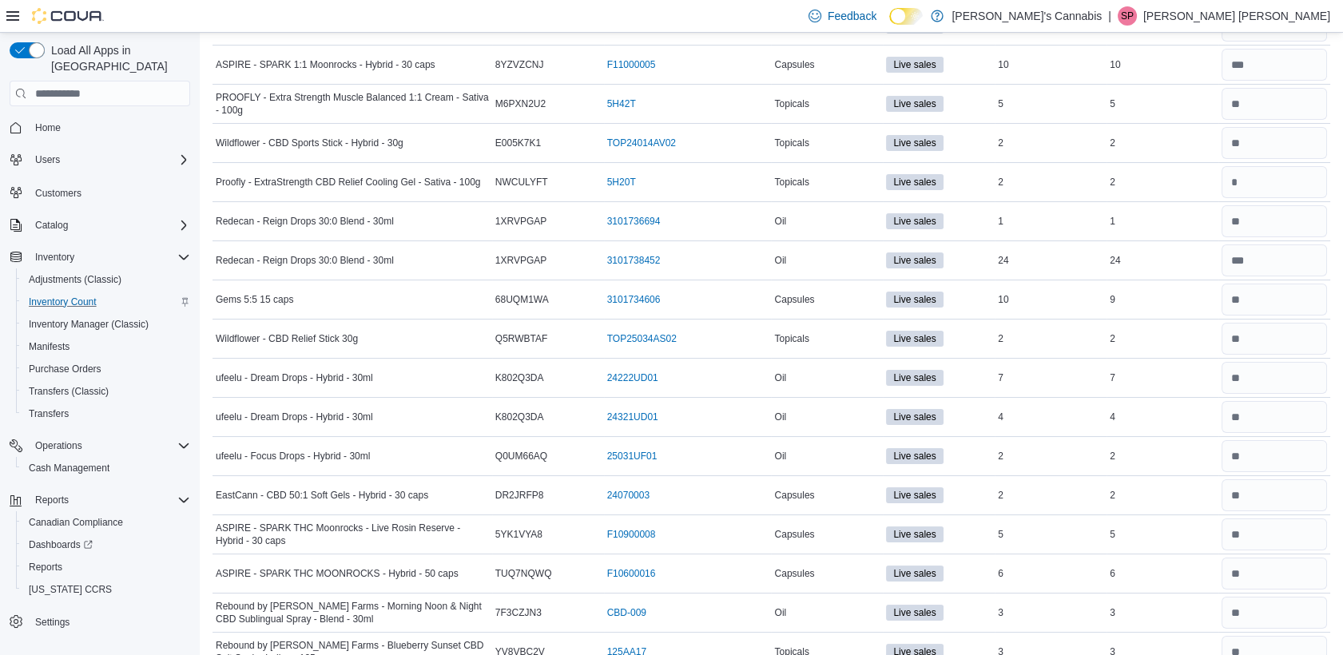
scroll to position [426, 0]
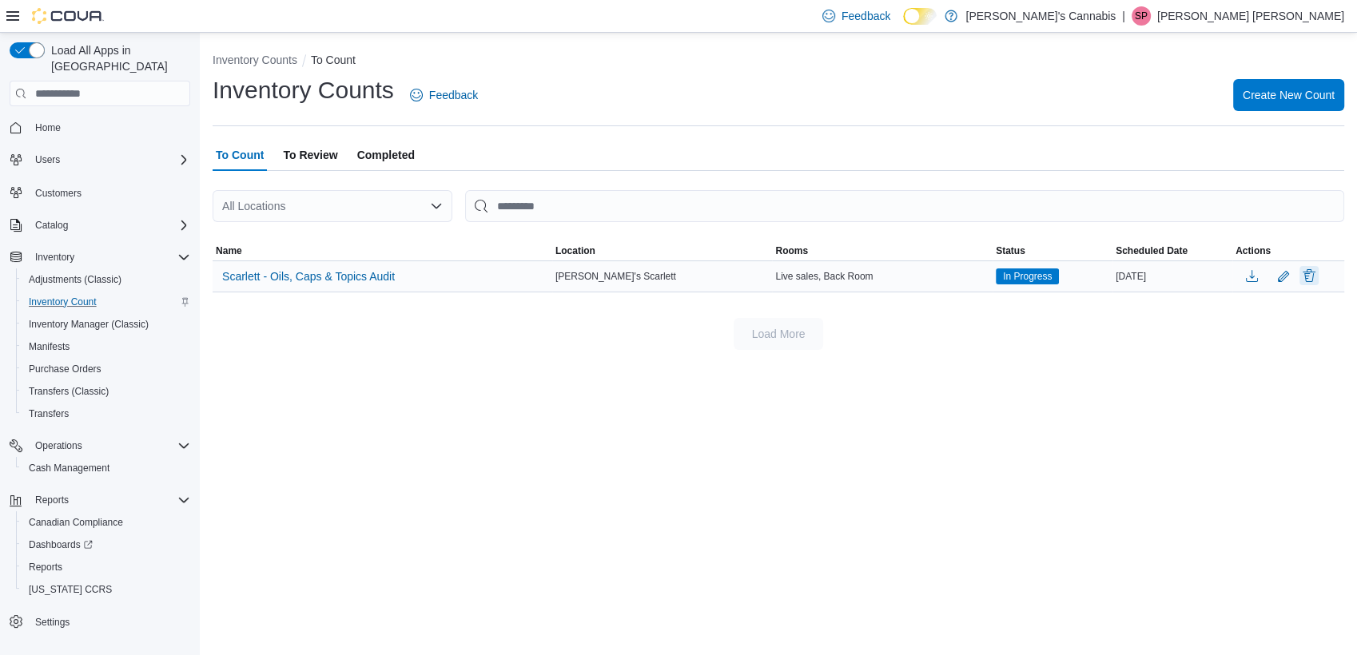
click at [1317, 278] on button "Delete" at bounding box center [1308, 275] width 19 height 19
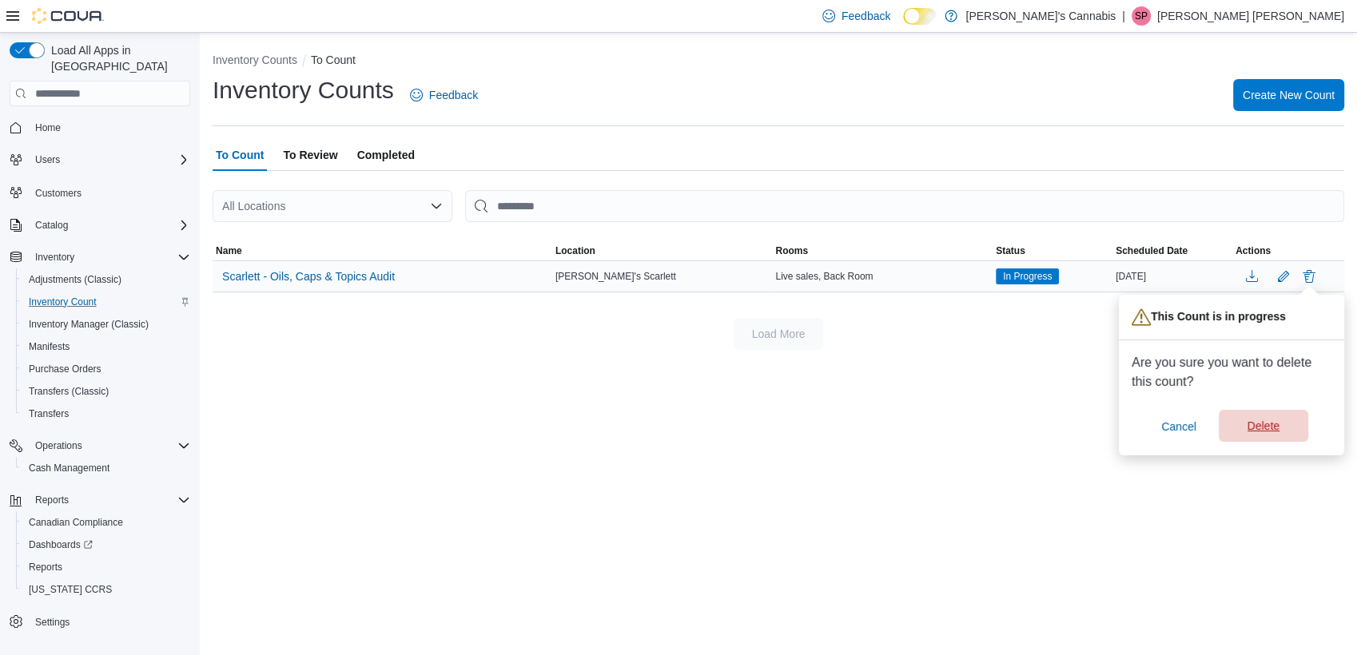
click at [1266, 424] on span "Delete" at bounding box center [1263, 426] width 32 height 16
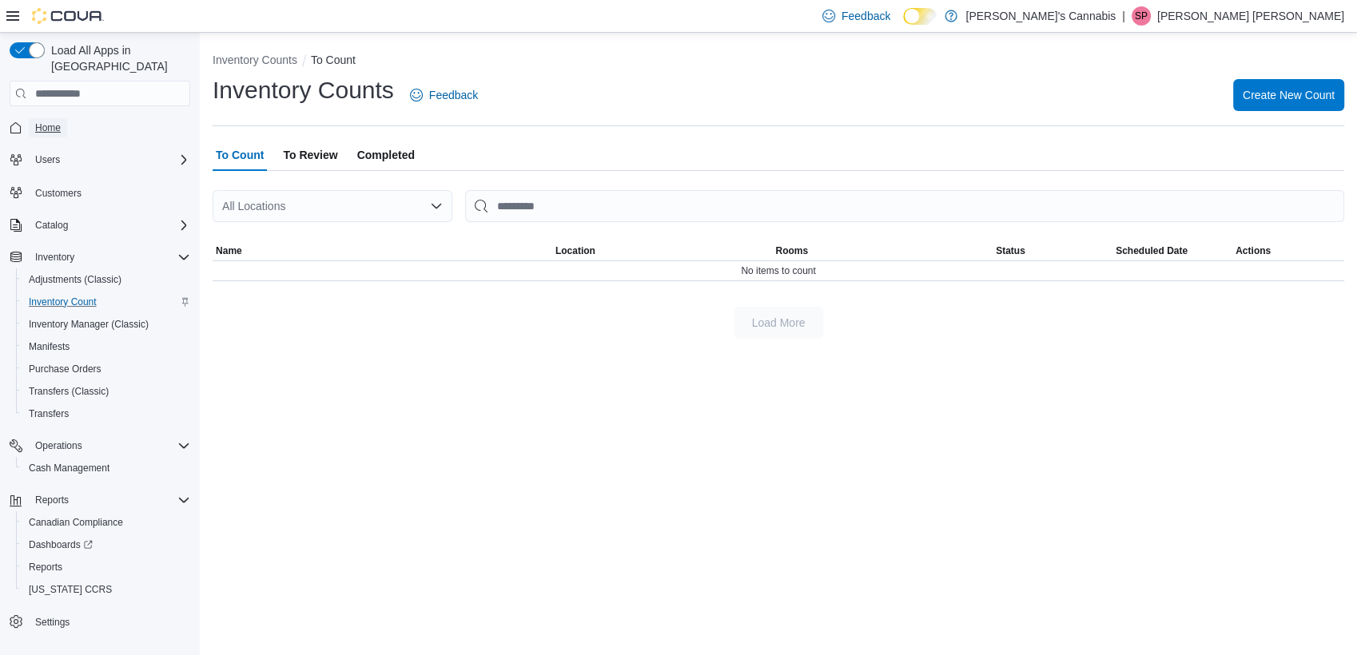
click at [36, 121] on span "Home" at bounding box center [48, 127] width 26 height 13
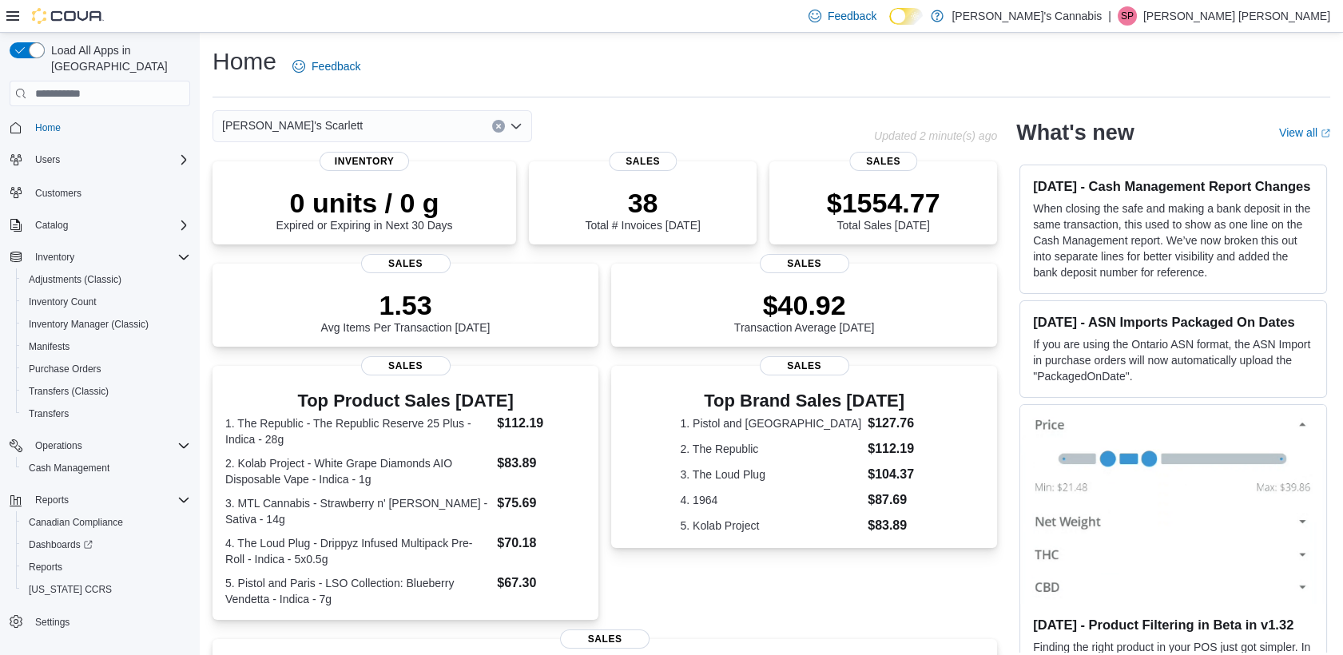
click at [77, 90] on div "Load All Apps in New Hub Home Users Customers Catalog Inventory Adjustments (Cl…" at bounding box center [99, 359] width 193 height 646
click at [0, 42] on html "Feedback Dark Mode MaryJane's Cannabis | SP [PERSON_NAME] [PERSON_NAME] Load Al…" at bounding box center [671, 327] width 1343 height 655
click at [51, 121] on span "Home" at bounding box center [48, 127] width 26 height 13
